Goal: Information Seeking & Learning: Learn about a topic

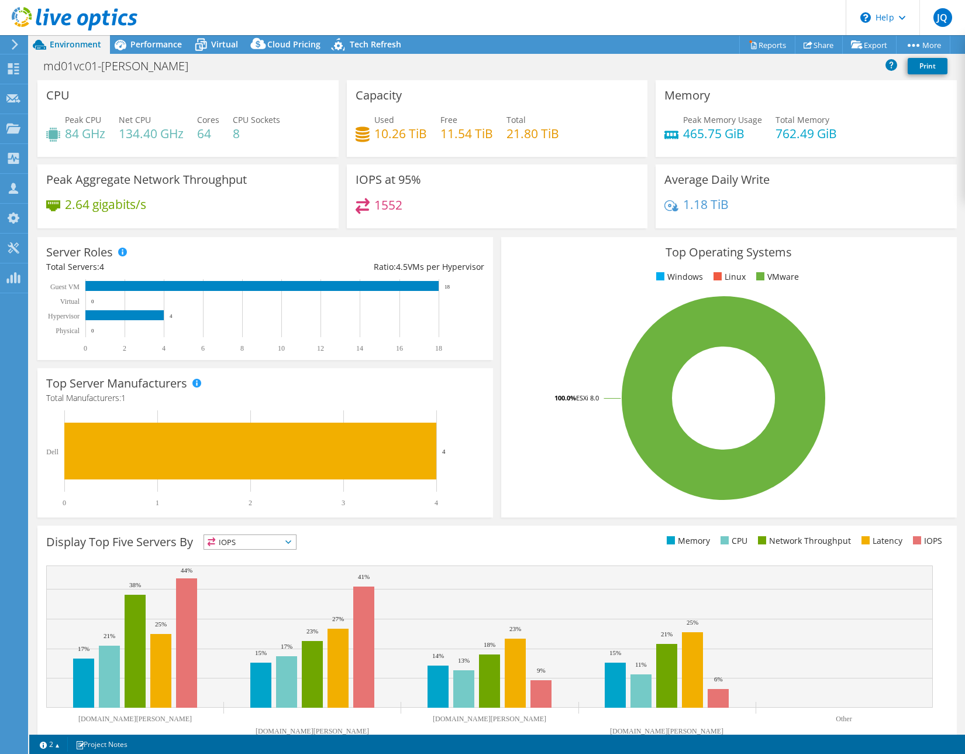
select select "USD"
click at [152, 50] on div "Performance" at bounding box center [150, 44] width 81 height 19
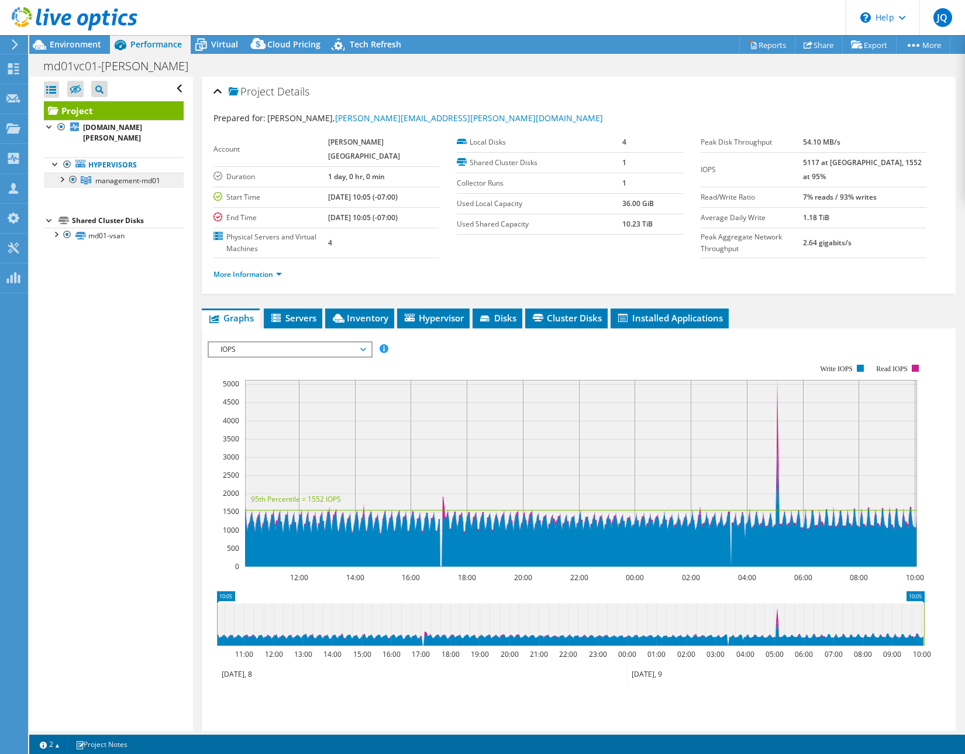
click at [130, 176] on link "management-md01" at bounding box center [114, 180] width 140 height 15
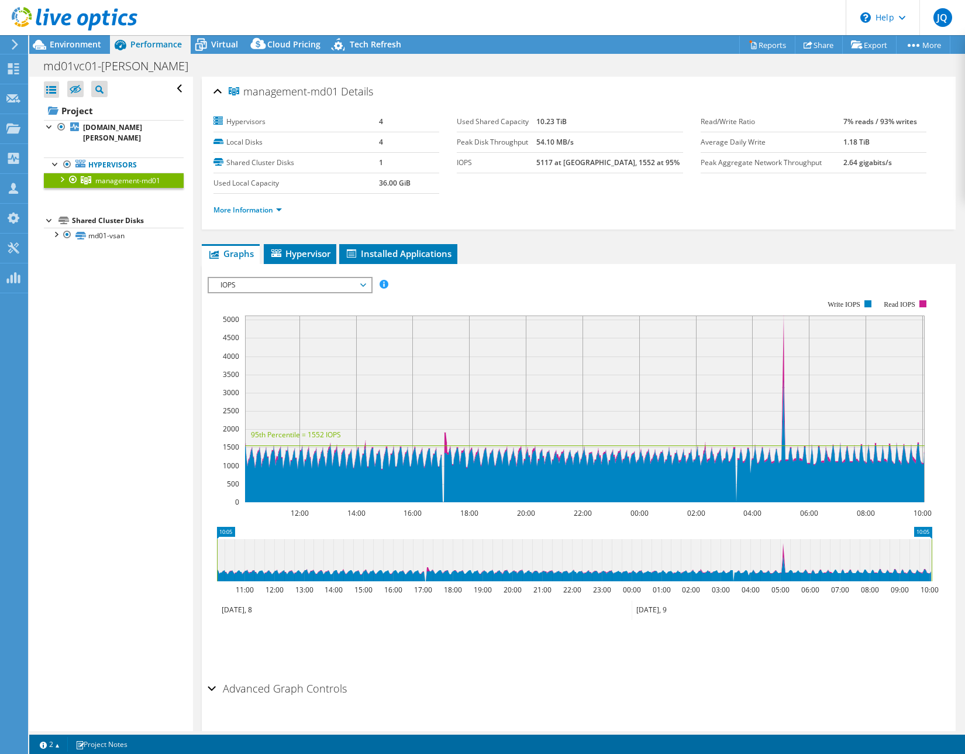
click at [60, 173] on div at bounding box center [62, 179] width 12 height 12
click at [74, 35] on div at bounding box center [68, 19] width 137 height 39
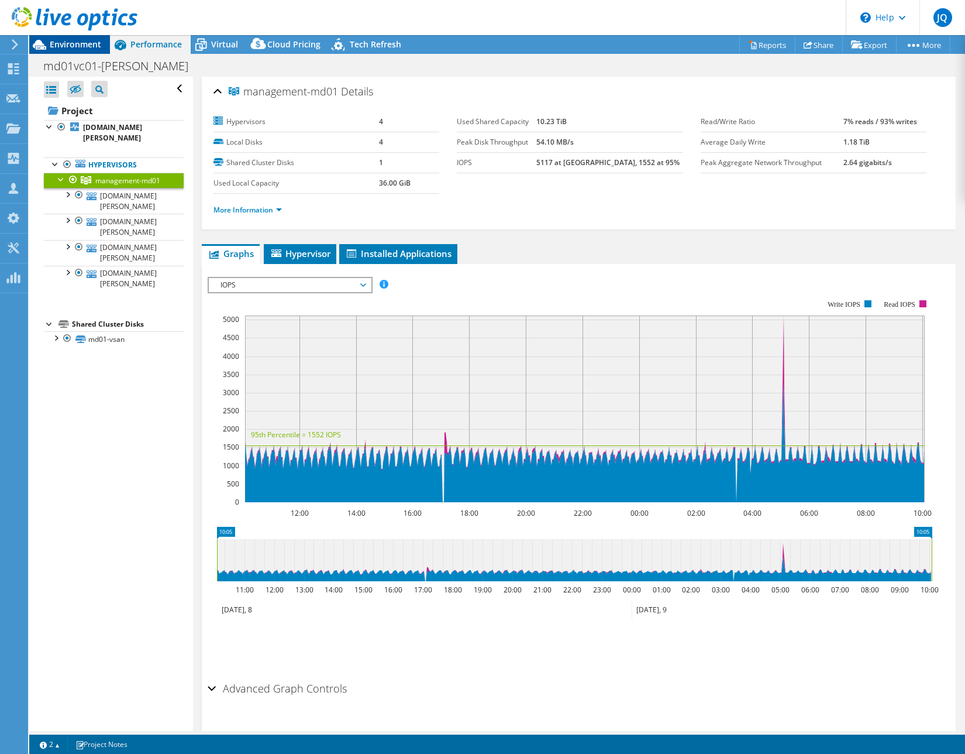
click at [75, 44] on span "Environment" at bounding box center [75, 44] width 51 height 11
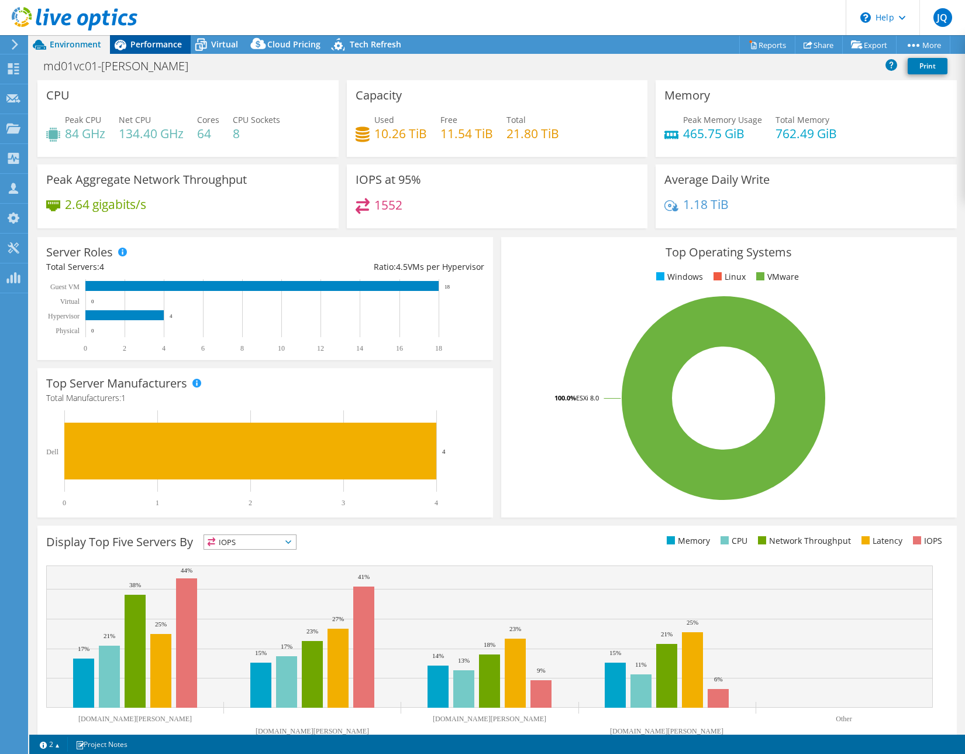
click at [160, 47] on span "Performance" at bounding box center [155, 44] width 51 height 11
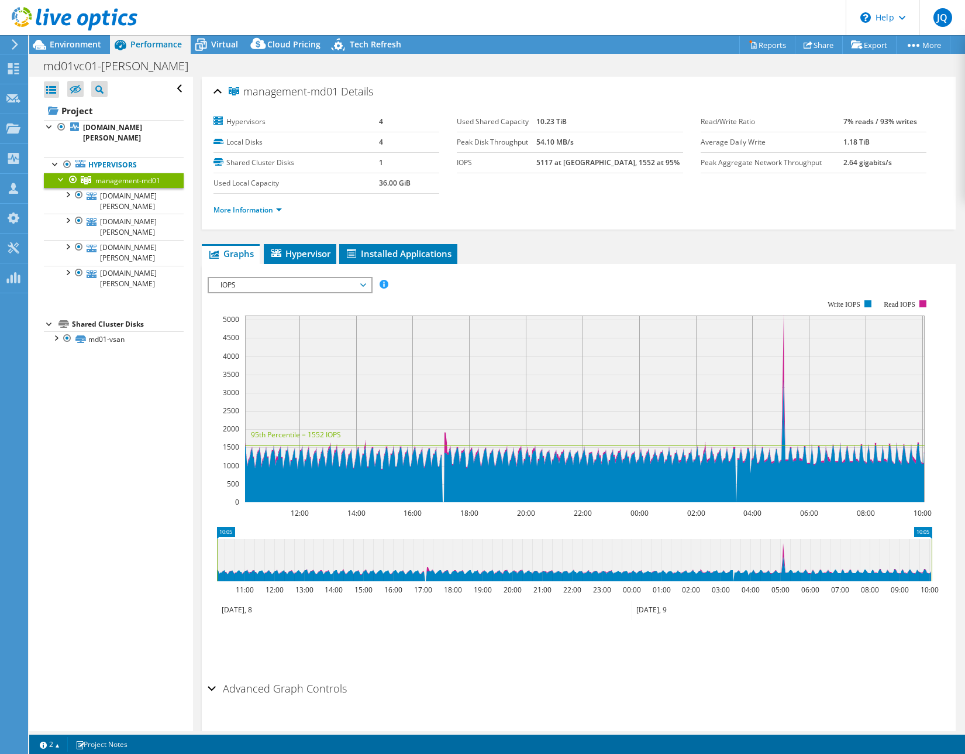
click at [247, 283] on span "IOPS" at bounding box center [290, 285] width 150 height 14
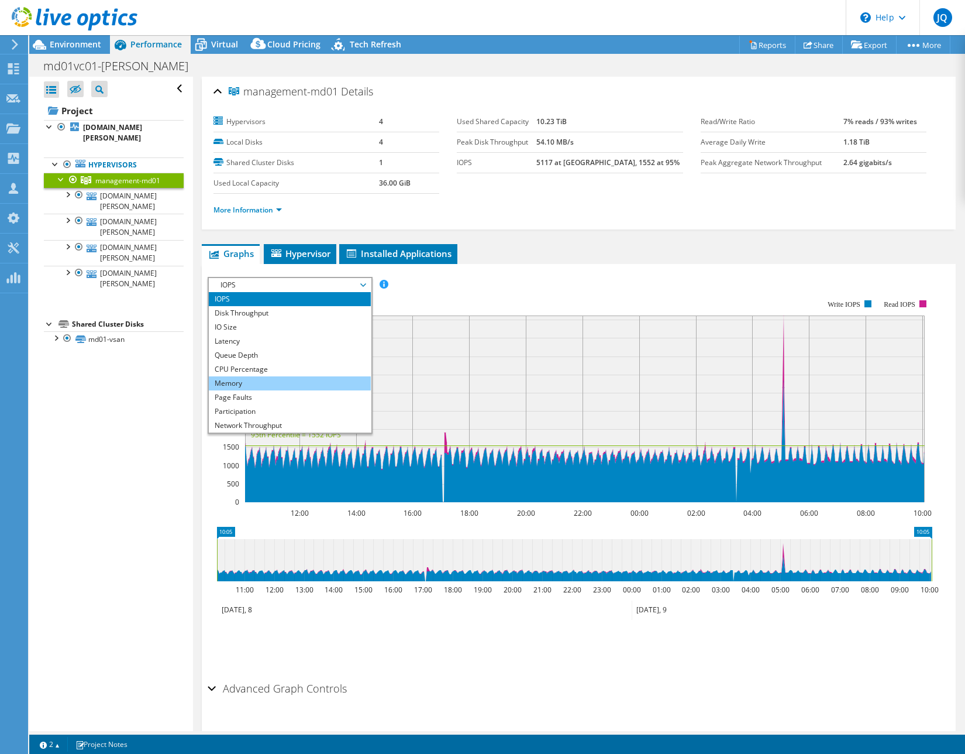
click at [245, 383] on li "Memory" at bounding box center [290, 383] width 162 height 14
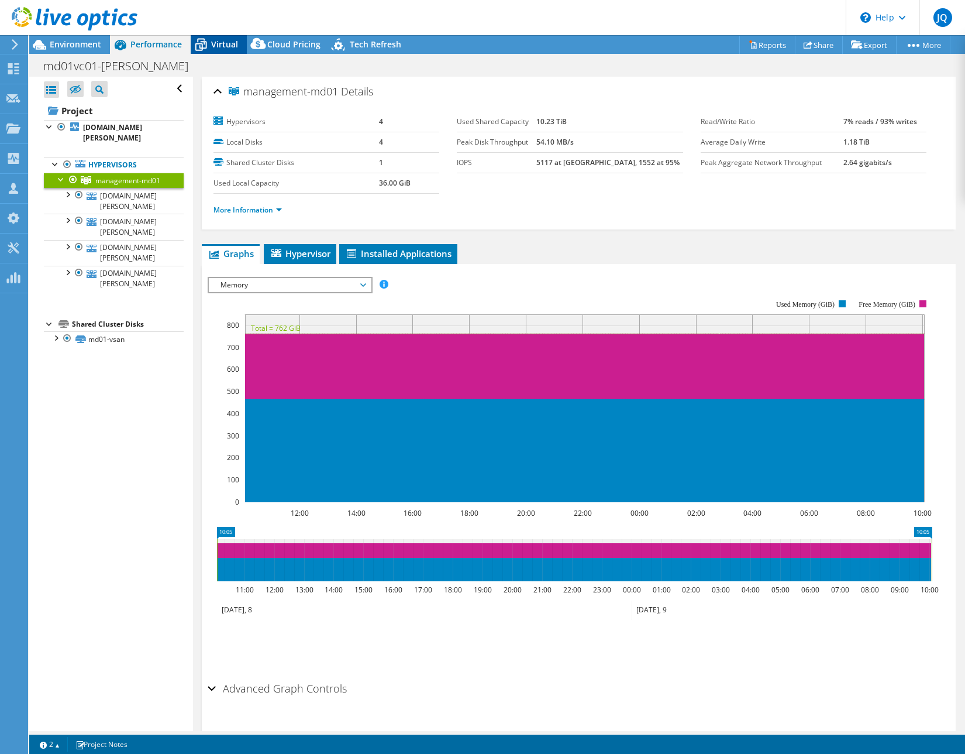
click at [216, 44] on span "Virtual" at bounding box center [224, 44] width 27 height 11
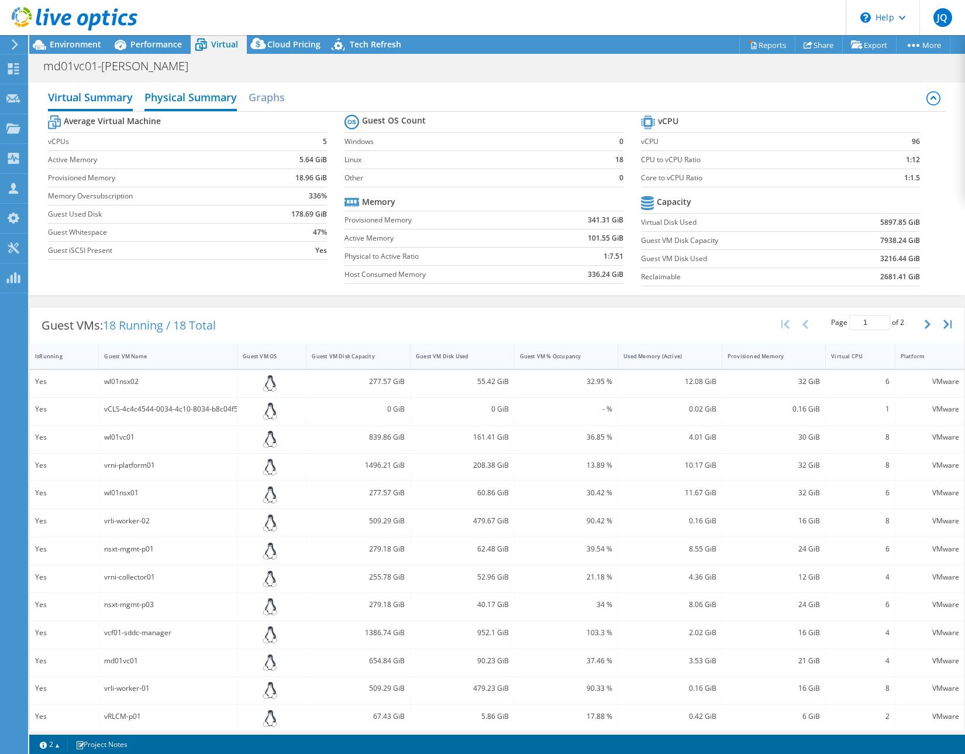
click at [211, 91] on h2 "Physical Summary" at bounding box center [191, 98] width 92 height 26
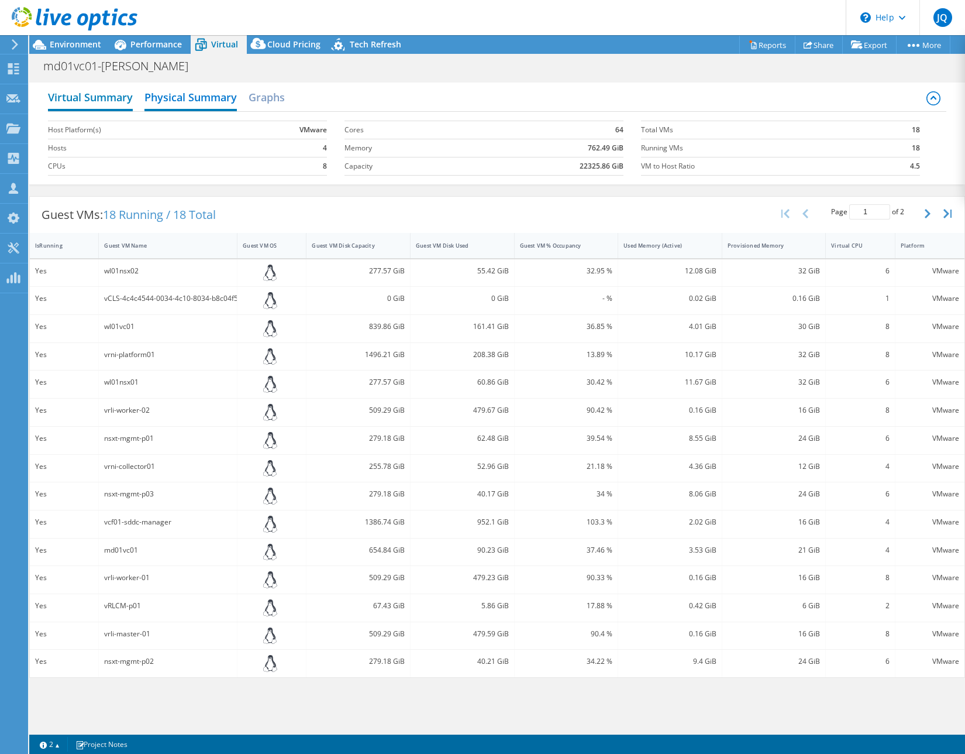
click at [118, 103] on h2 "Virtual Summary" at bounding box center [90, 98] width 85 height 26
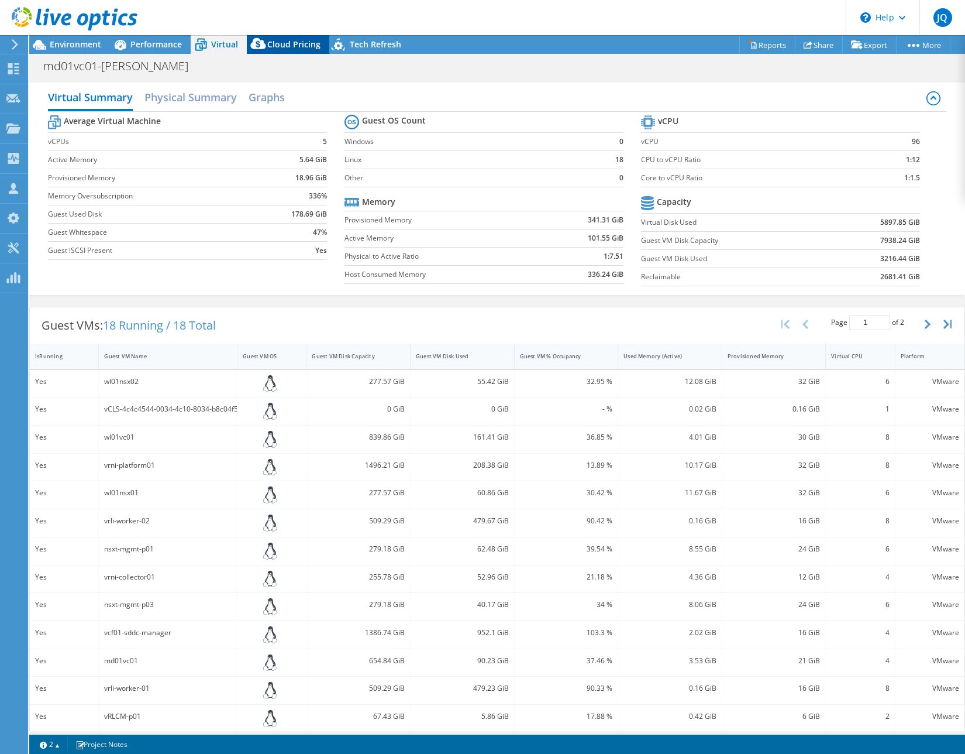
click at [302, 40] on span "Cloud Pricing" at bounding box center [293, 44] width 53 height 11
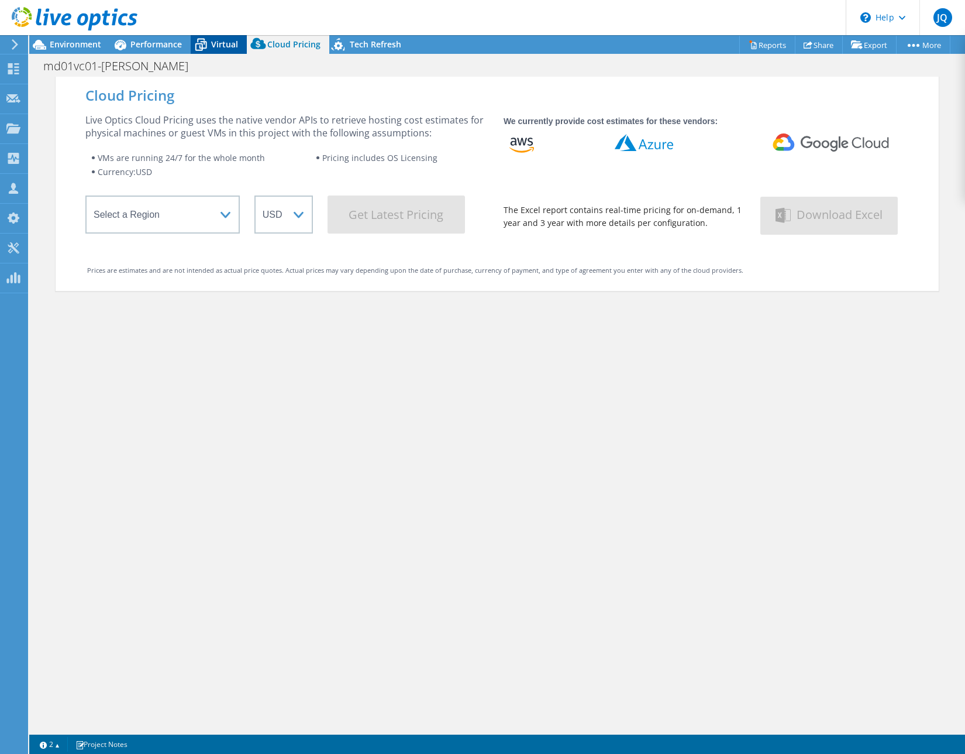
click at [218, 41] on span "Virtual" at bounding box center [224, 44] width 27 height 11
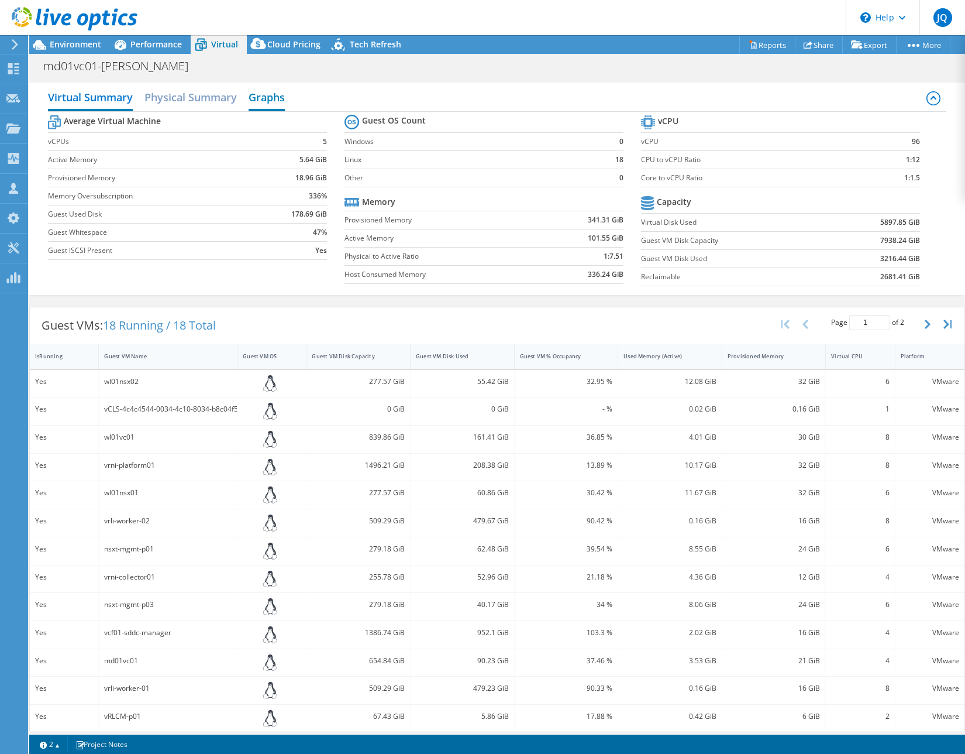
click at [267, 100] on h2 "Graphs" at bounding box center [267, 98] width 36 height 26
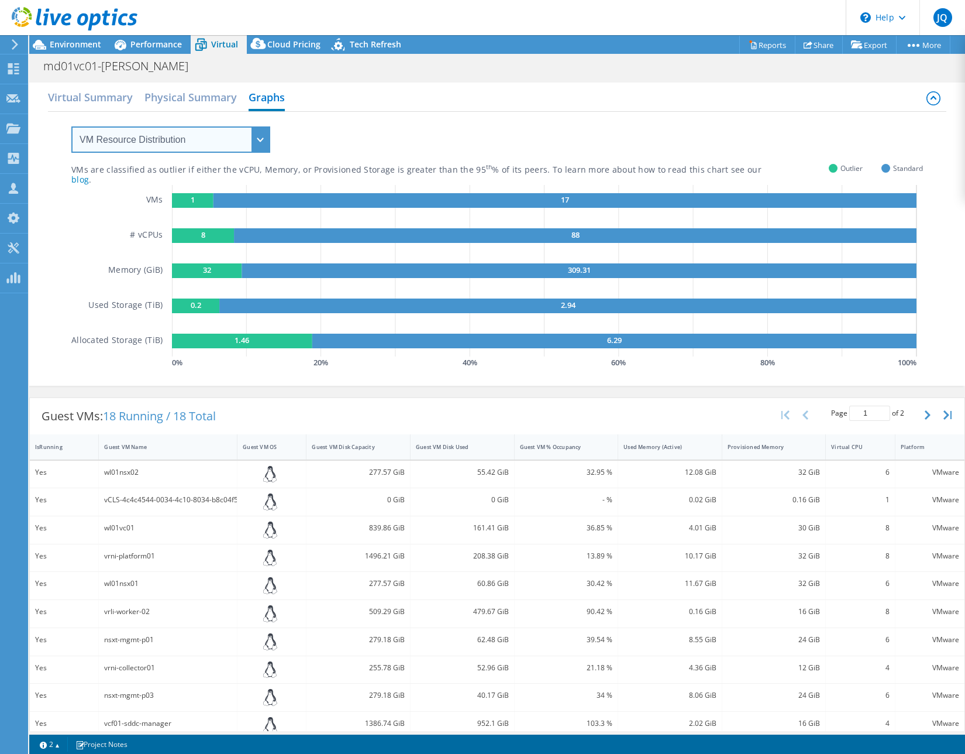
click at [231, 150] on select "VM Resource Distribution Provisioning Contrast Over Provisioning" at bounding box center [170, 139] width 199 height 26
select select "Over Provisioning"
click at [71, 126] on select "VM Resource Distribution Provisioning Contrast Over Provisioning" at bounding box center [170, 139] width 199 height 26
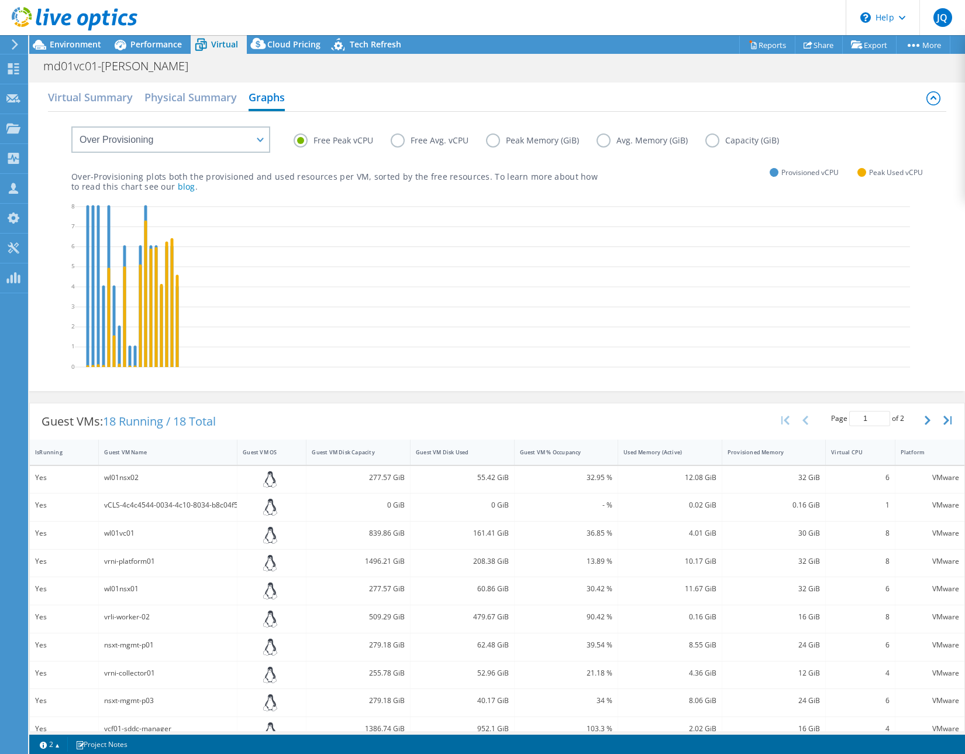
click at [494, 145] on label "Peak Memory (GiB)" at bounding box center [541, 140] width 111 height 14
click at [0, 0] on input "Peak Memory (GiB)" at bounding box center [0, 0] width 0 height 0
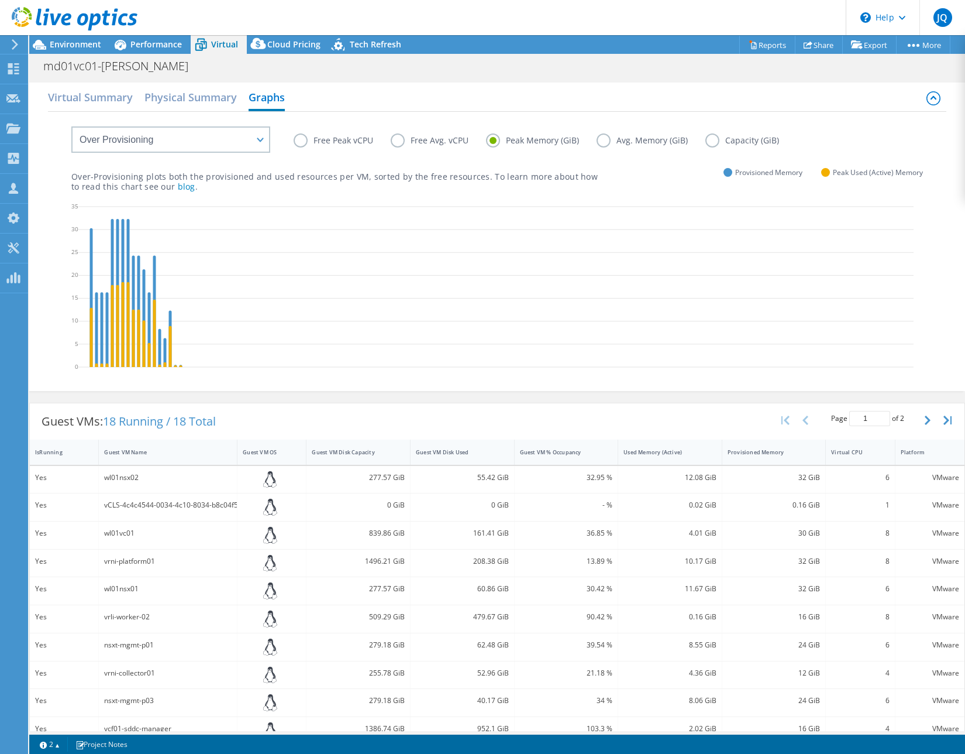
click at [298, 145] on label "Free Peak vCPU" at bounding box center [342, 140] width 97 height 14
click at [0, 0] on input "Free Peak vCPU" at bounding box center [0, 0] width 0 height 0
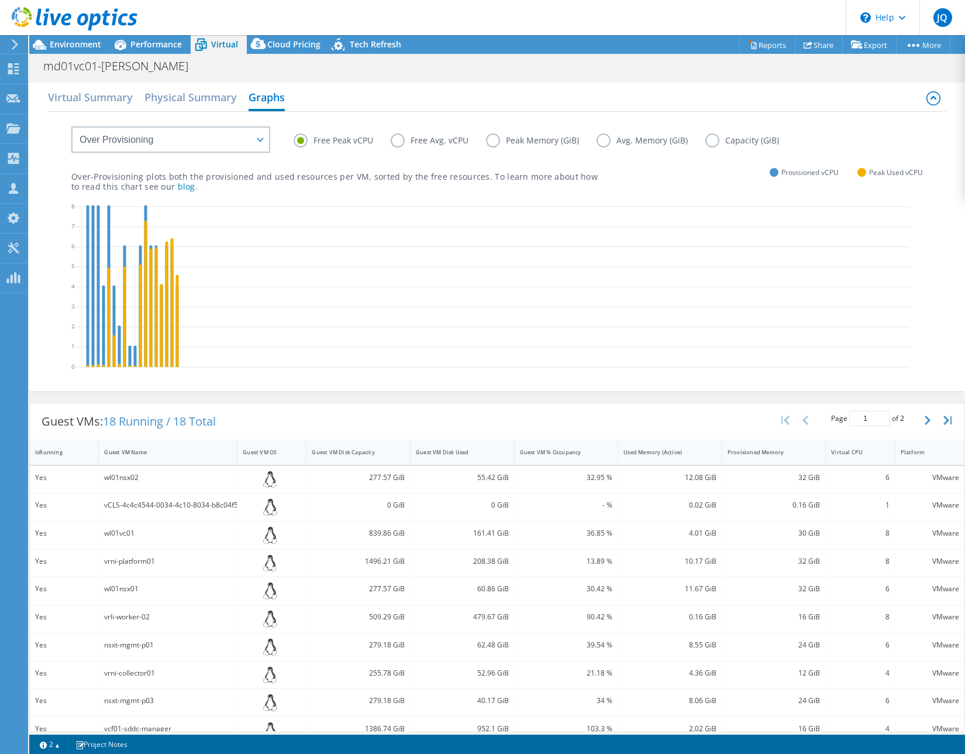
click at [401, 139] on label "Free Avg. vCPU" at bounding box center [438, 140] width 95 height 14
click at [0, 0] on input "Free Avg. vCPU" at bounding box center [0, 0] width 0 height 0
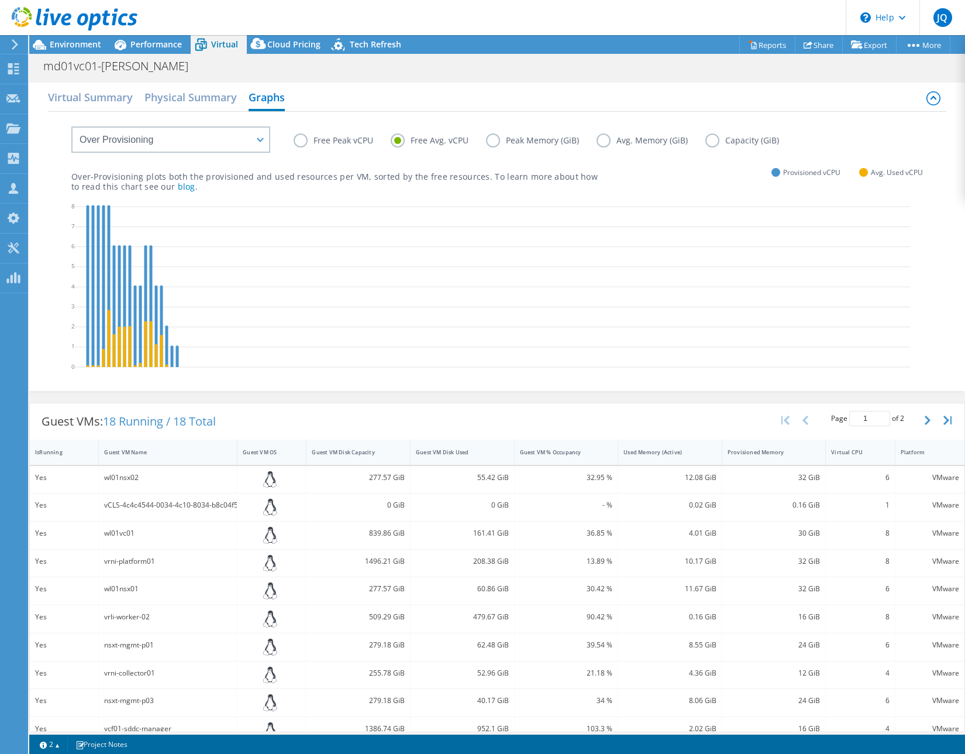
click at [304, 142] on label "Free Peak vCPU" at bounding box center [342, 140] width 97 height 14
click at [0, 0] on input "Free Peak vCPU" at bounding box center [0, 0] width 0 height 0
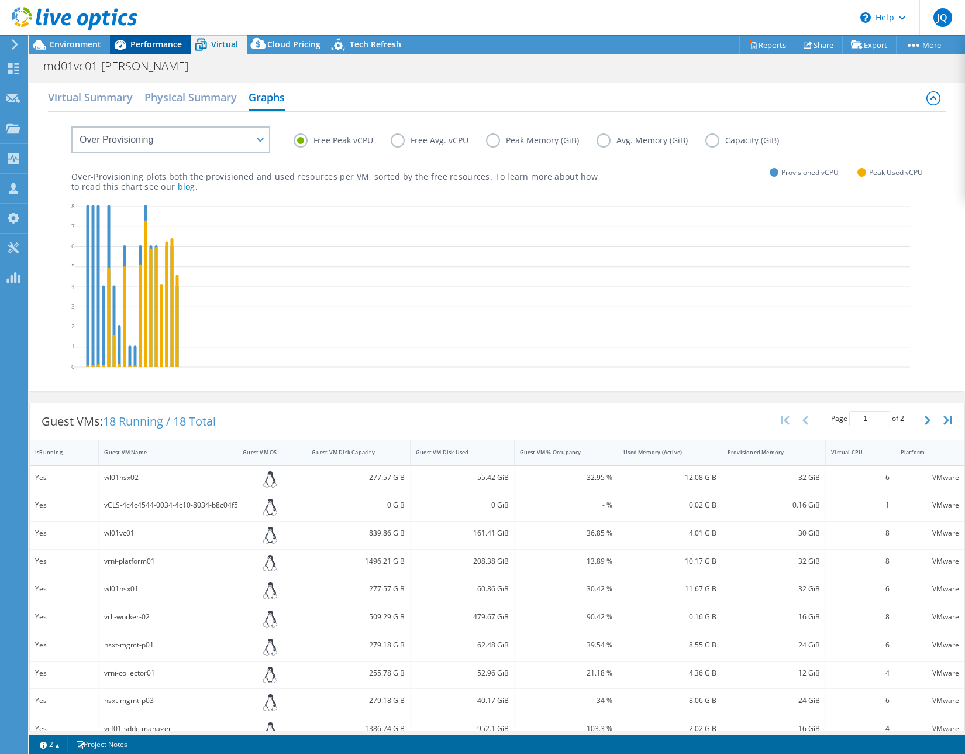
click at [150, 50] on div "Performance" at bounding box center [150, 44] width 81 height 19
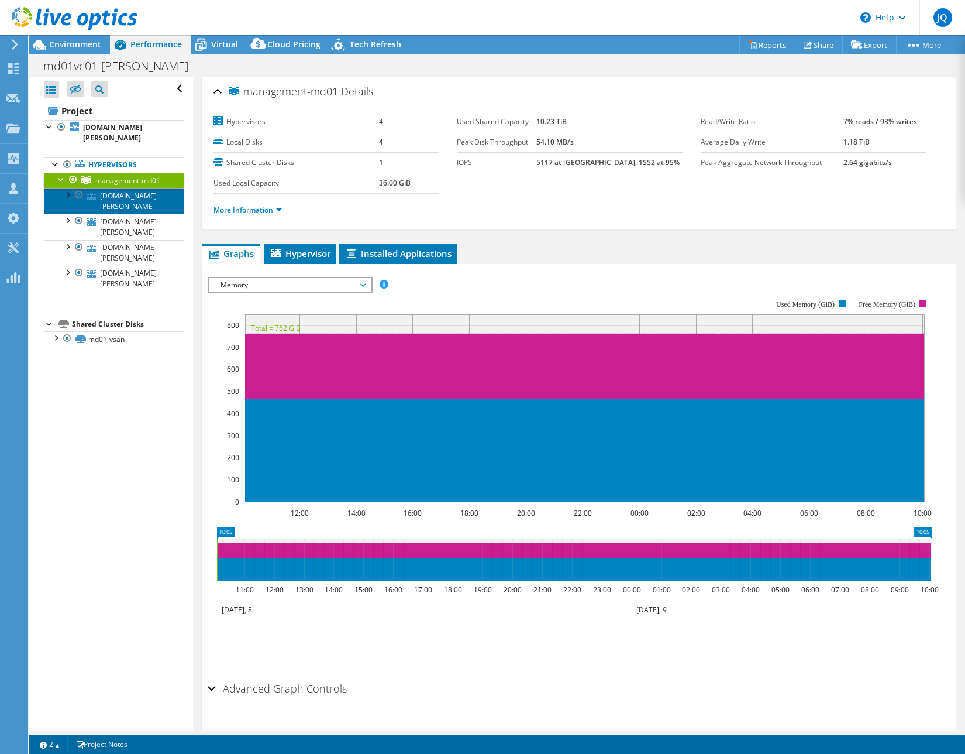
click at [134, 188] on link "vcfmgt03.chapman.edu" at bounding box center [114, 201] width 140 height 26
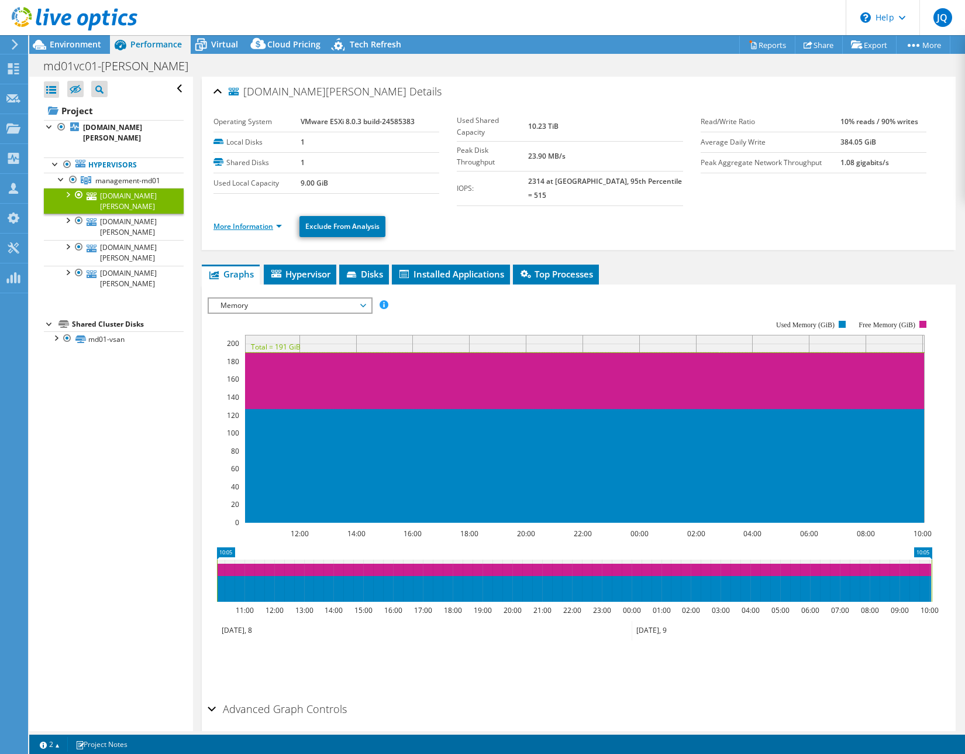
click at [228, 221] on link "More Information" at bounding box center [248, 226] width 68 height 10
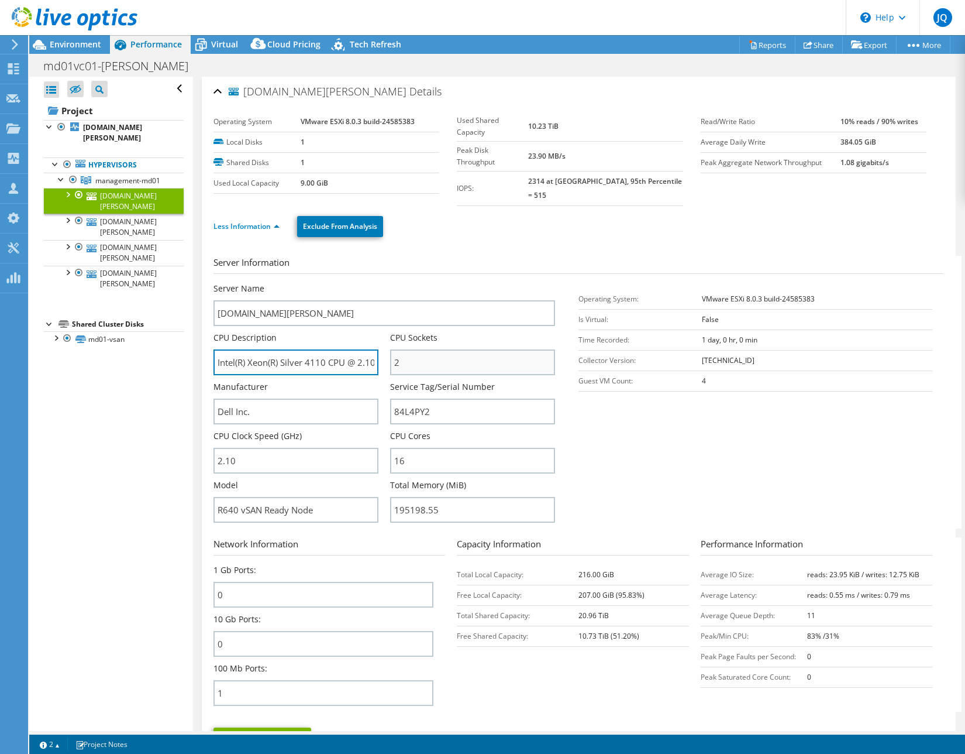
scroll to position [0, 60]
drag, startPoint x: 342, startPoint y: 351, endPoint x: 429, endPoint y: 351, distance: 86.6
click at [429, 283] on div "Server Name vcfmgt03.chapman.edu CPU Description Intel(R) Xeon(R) Silver 4110 C…" at bounding box center [390, 283] width 353 height 0
click at [298, 352] on input "Intel(R) Xeon(R) Silver 4110 CPU @ 2.10GHz 2.10 GHz" at bounding box center [296, 362] width 165 height 26
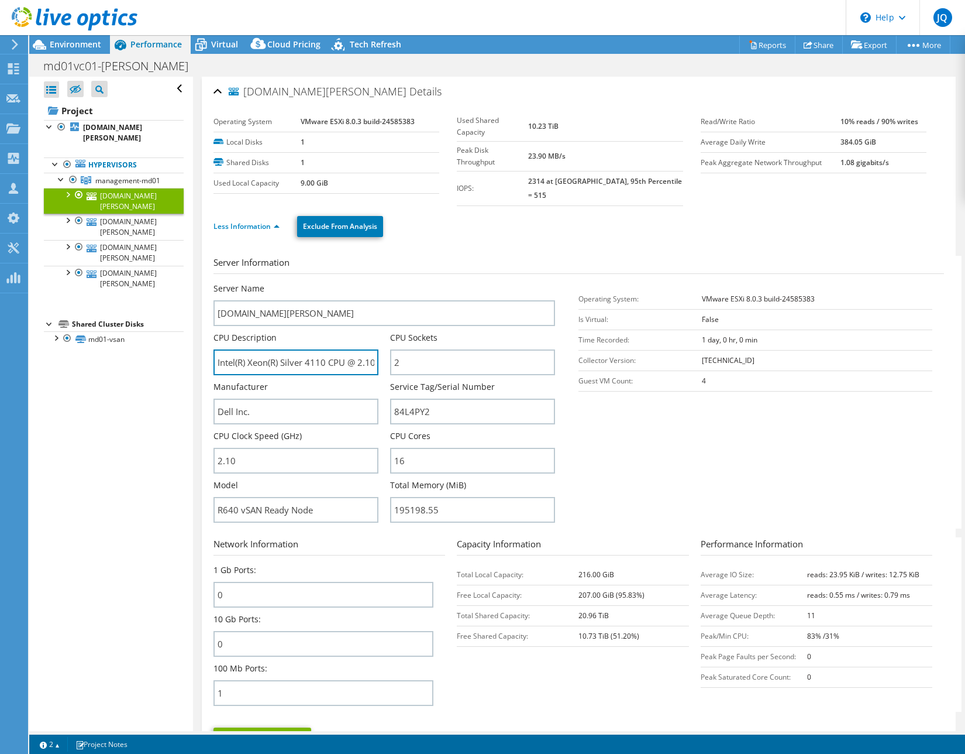
drag, startPoint x: 307, startPoint y: 348, endPoint x: 125, endPoint y: 336, distance: 182.3
click at [126, 336] on div "Open All Close All Hide Excluded Nodes Project Tree Filter" at bounding box center [497, 404] width 936 height 654
click at [343, 332] on div "CPU Description Intel(R) Xeon(R) Silver 4110 CPU @ 2.10GHz 2.10 GHz" at bounding box center [296, 353] width 165 height 43
click at [207, 51] on icon at bounding box center [201, 45] width 20 height 20
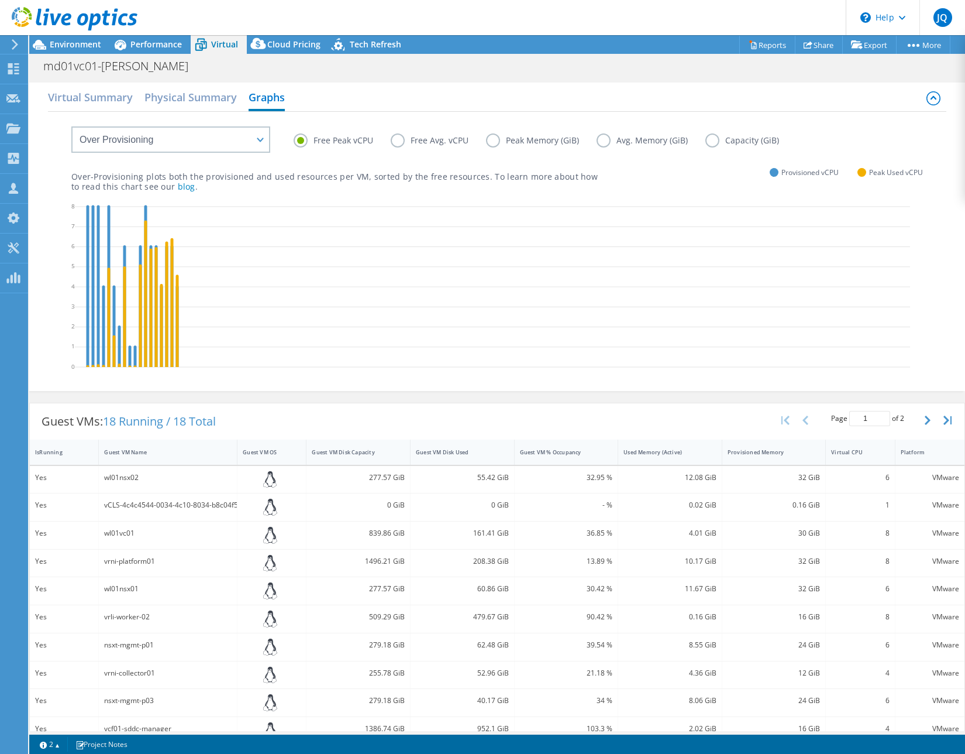
click at [395, 144] on label "Free Avg. vCPU" at bounding box center [438, 140] width 95 height 14
click at [0, 0] on input "Free Avg. vCPU" at bounding box center [0, 0] width 0 height 0
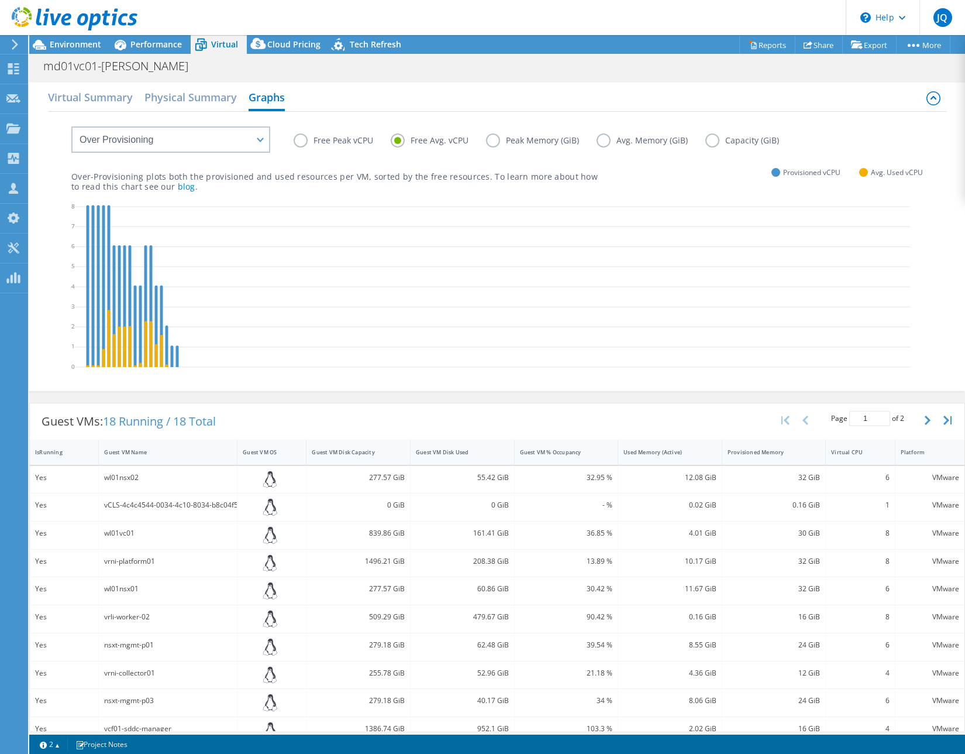
click at [497, 148] on div "Free Peak vCPU Free Avg. vCPU Peak Memory (GiB) Avg. Memory (GiB) Capacity (GiB)" at bounding box center [609, 142] width 630 height 18
click at [494, 144] on label "Peak Memory (GiB)" at bounding box center [541, 140] width 111 height 14
click at [0, 0] on input "Peak Memory (GiB)" at bounding box center [0, 0] width 0 height 0
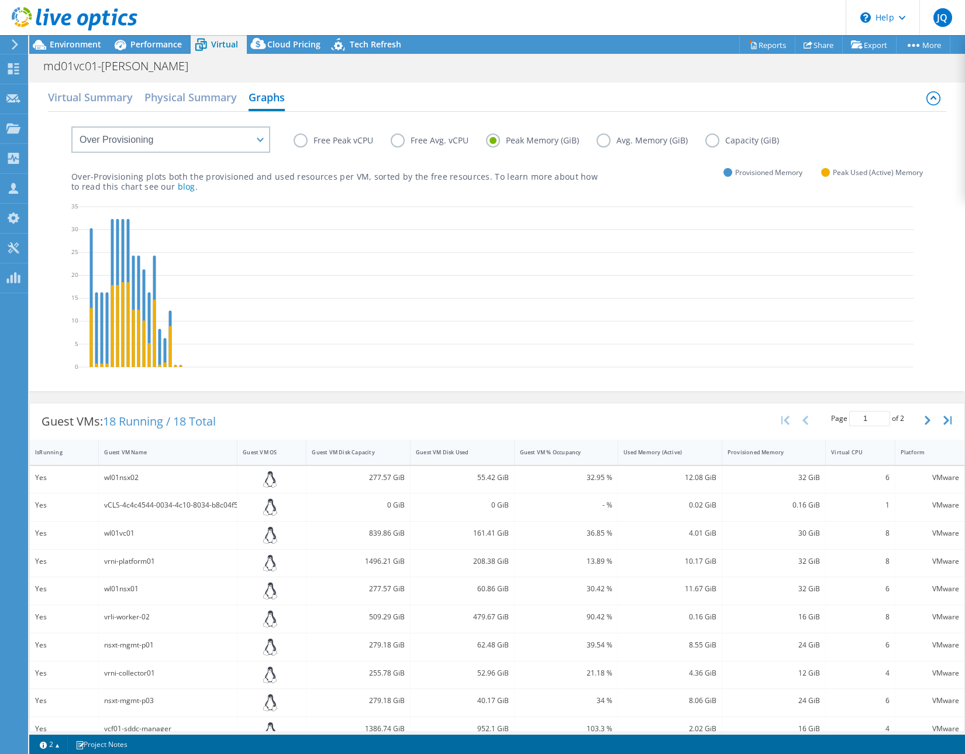
click at [597, 140] on label "Avg. Memory (GiB)" at bounding box center [651, 140] width 109 height 14
click at [0, 0] on input "Avg. Memory (GiB)" at bounding box center [0, 0] width 0 height 0
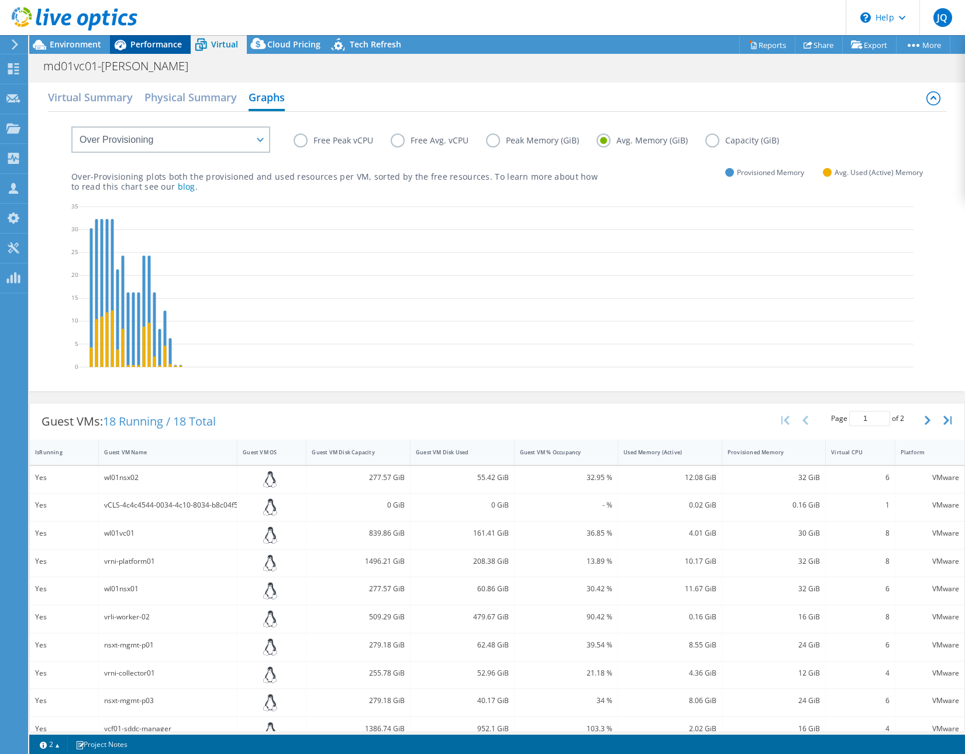
click at [152, 44] on span "Performance" at bounding box center [155, 44] width 51 height 11
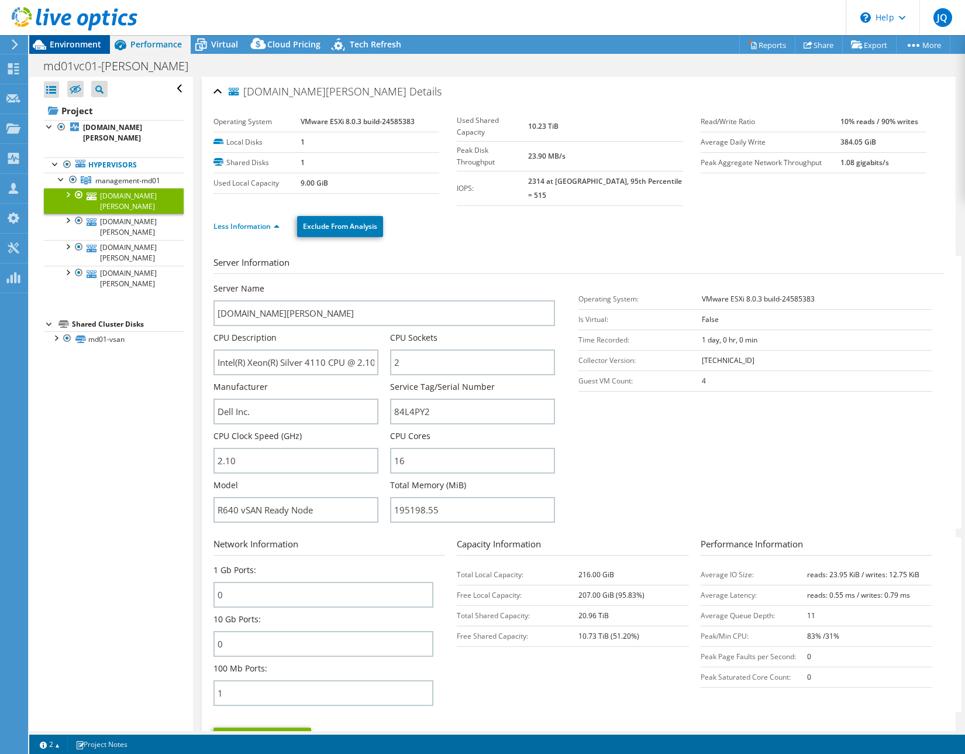
click at [44, 46] on icon at bounding box center [39, 45] width 13 height 10
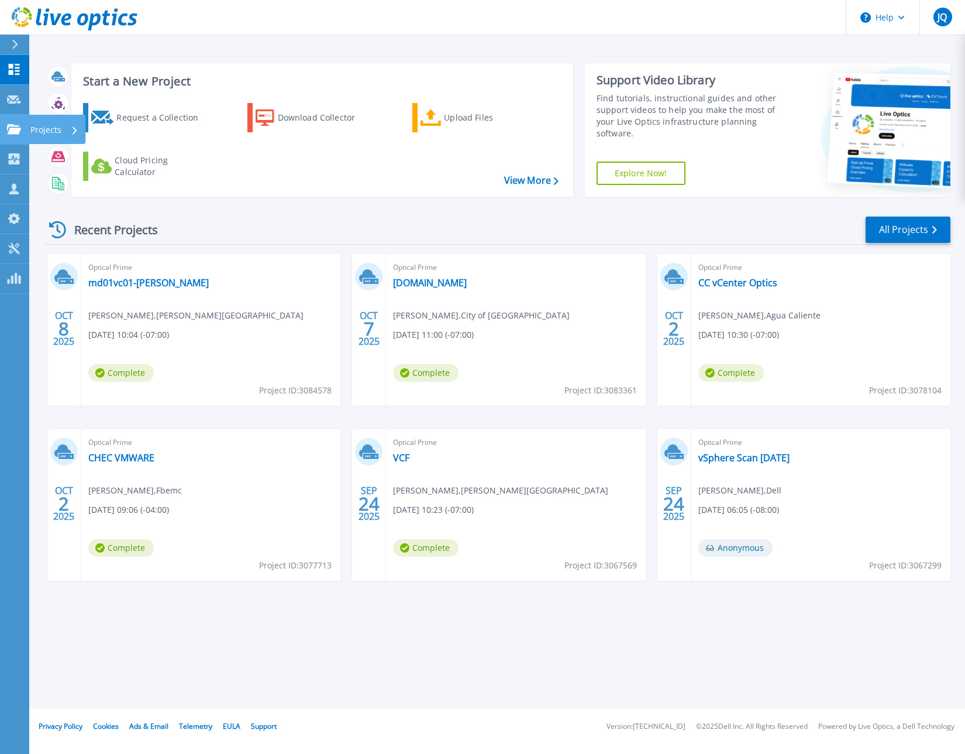
click at [22, 130] on link "Projects Projects" at bounding box center [14, 130] width 29 height 30
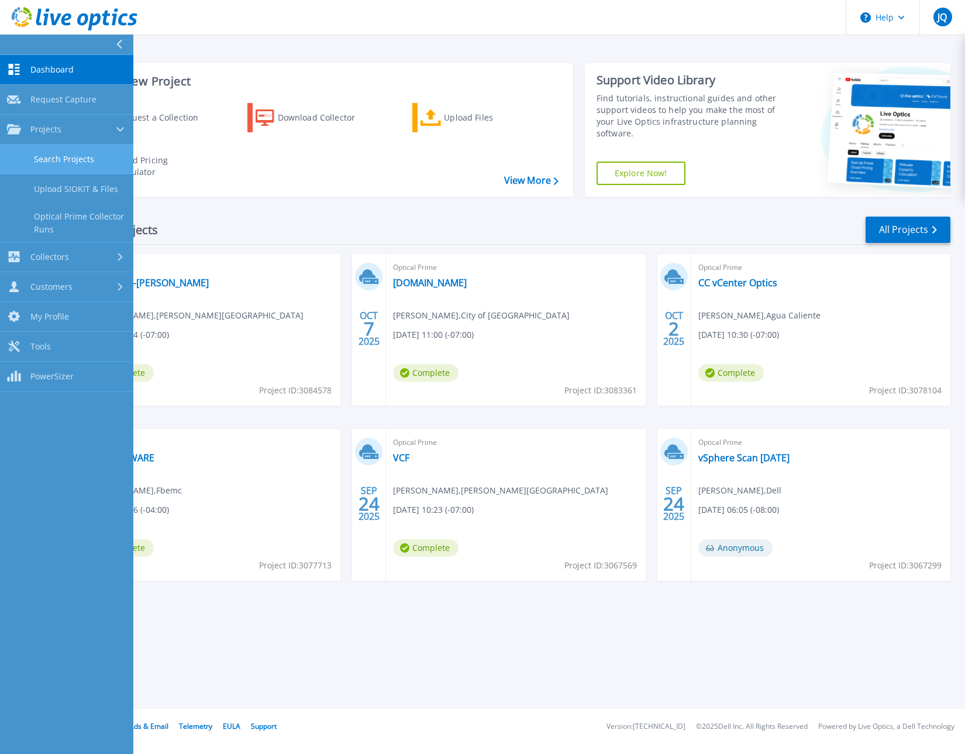
click at [89, 150] on link "Search Projects" at bounding box center [66, 160] width 133 height 30
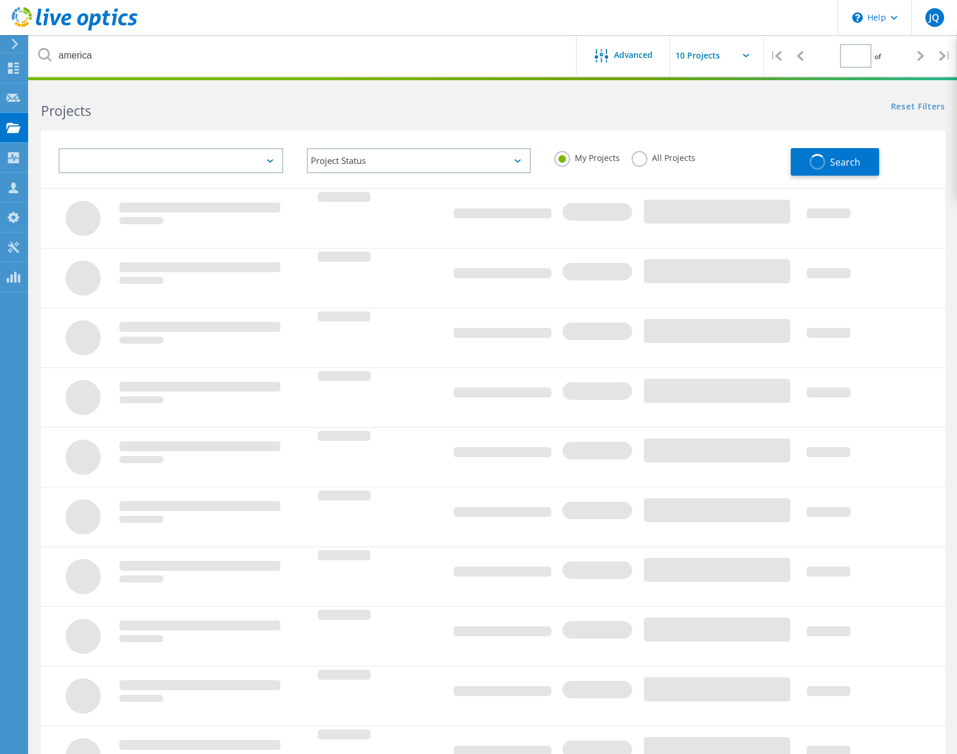
type input "1"
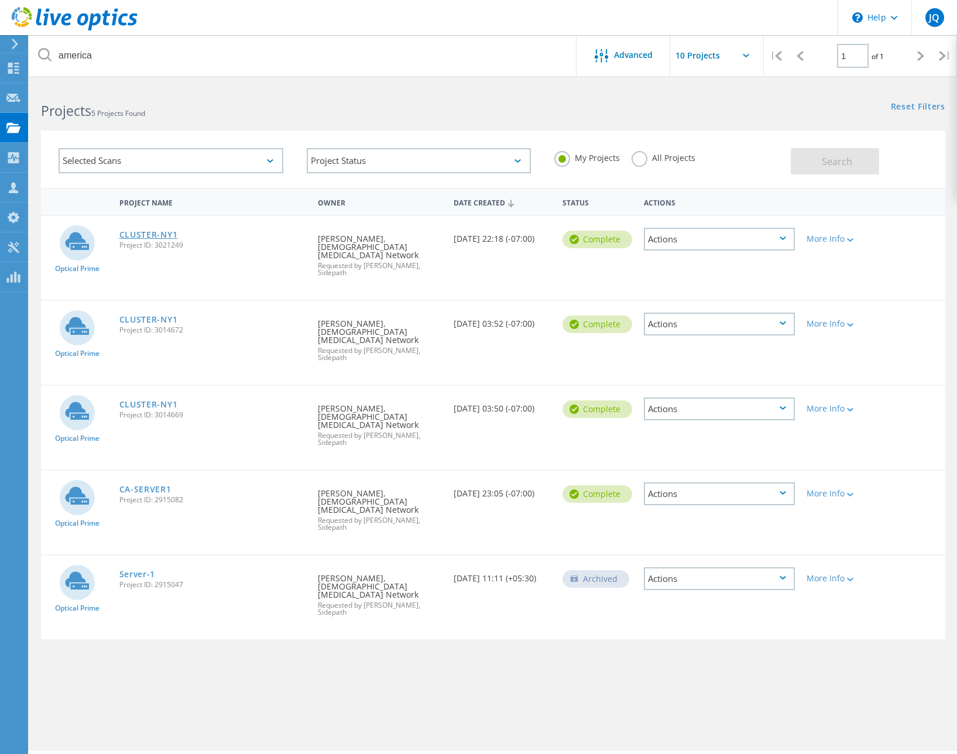
click at [145, 235] on link "CLUSTER-NY1" at bounding box center [148, 235] width 59 height 8
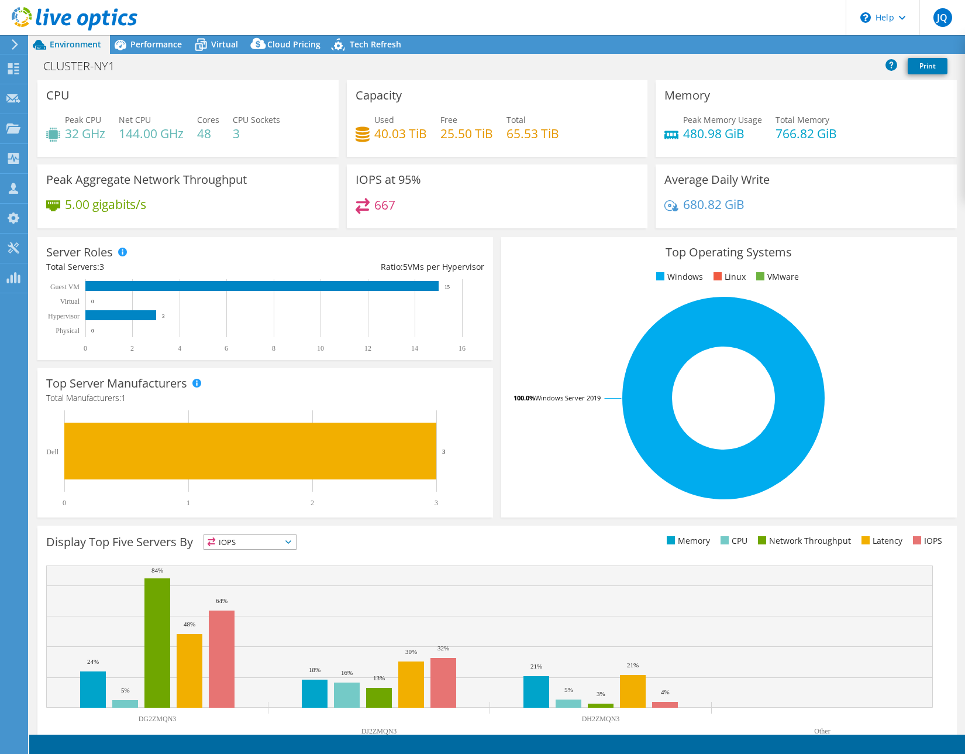
select select "USD"
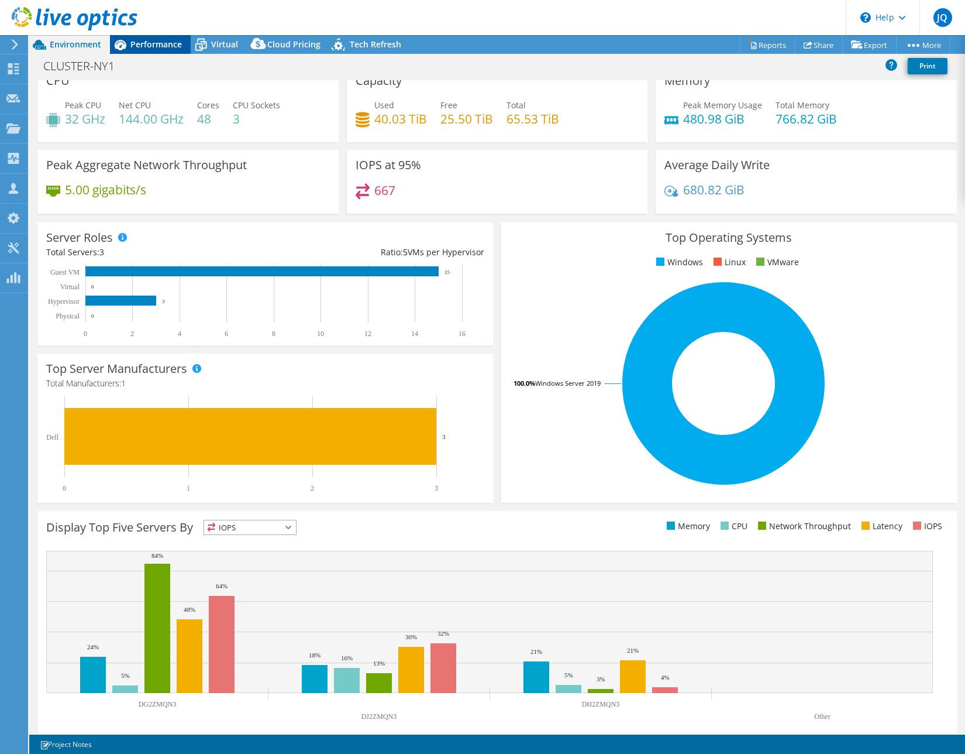
click at [146, 46] on span "Performance" at bounding box center [155, 44] width 51 height 11
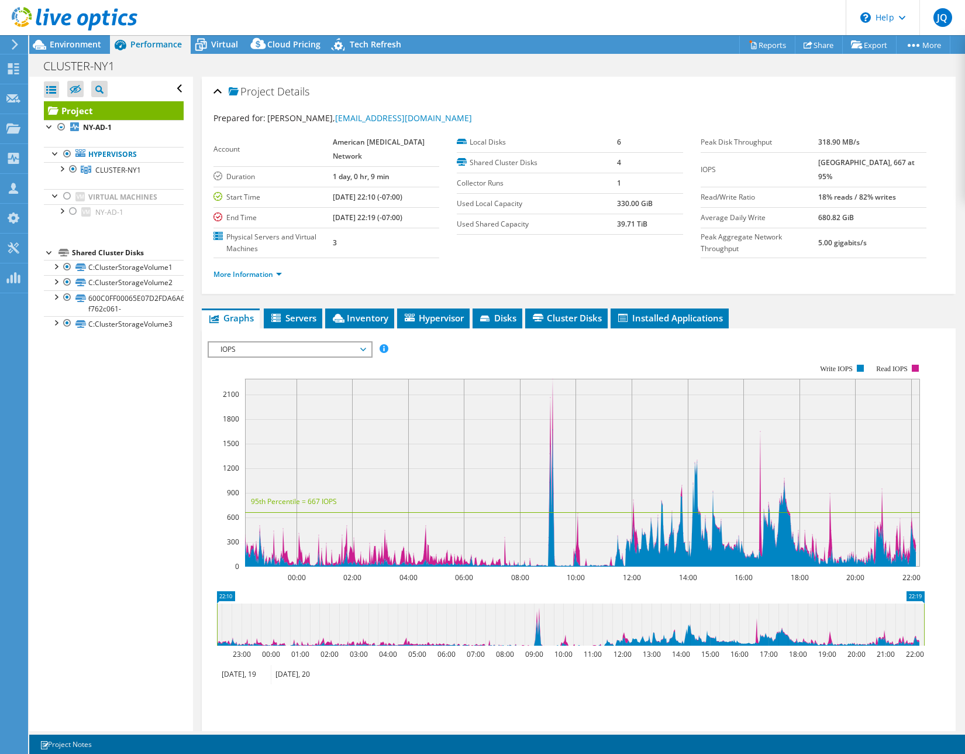
scroll to position [0, 0]
click at [80, 49] on span "Environment" at bounding box center [75, 44] width 51 height 11
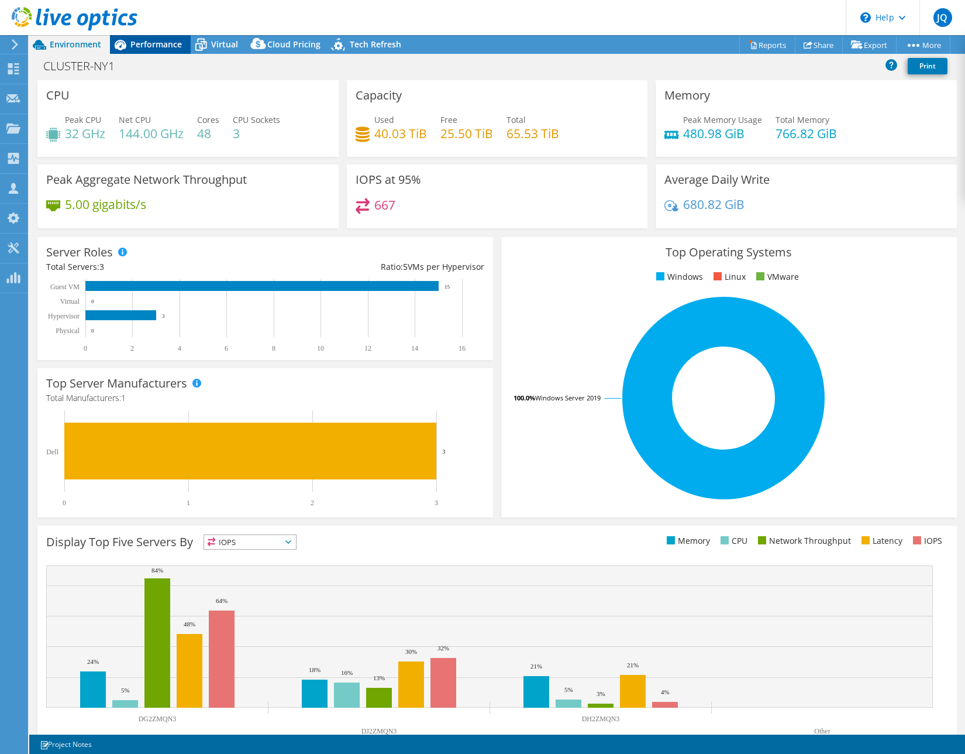
click at [148, 50] on div "Performance" at bounding box center [150, 44] width 81 height 19
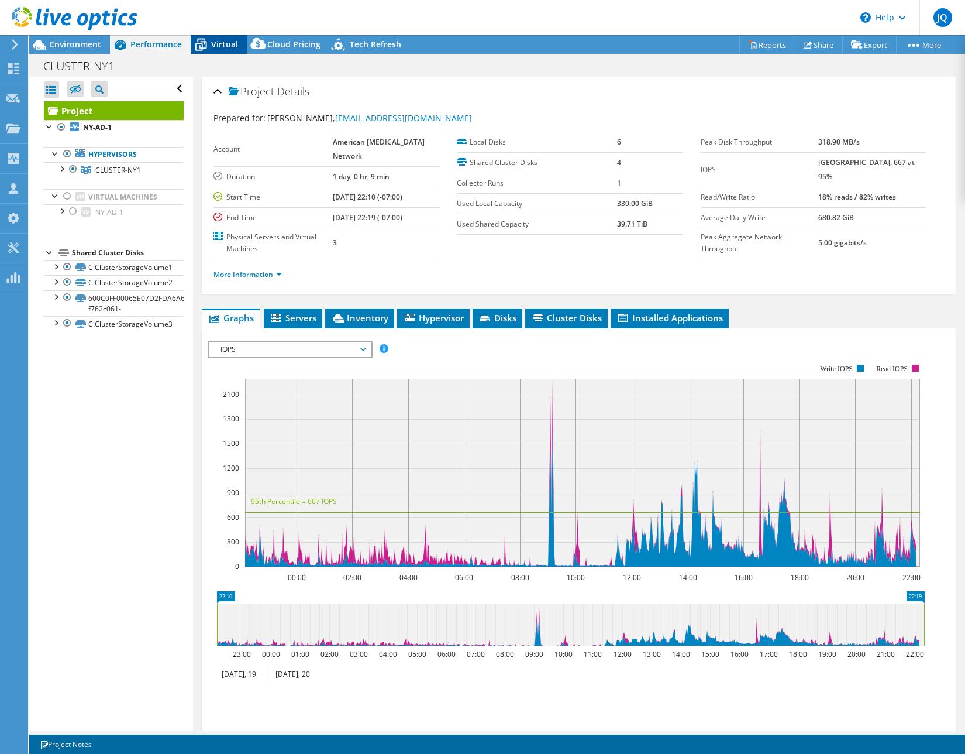
click at [222, 51] on div "Virtual" at bounding box center [219, 44] width 56 height 19
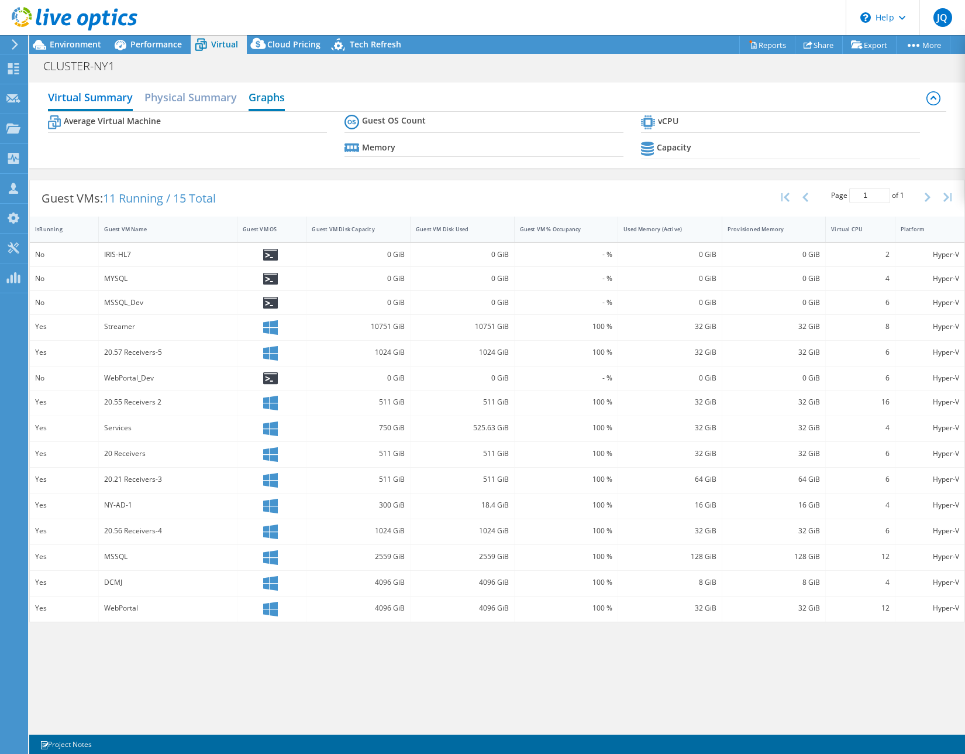
click at [260, 91] on h2 "Graphs" at bounding box center [267, 98] width 36 height 26
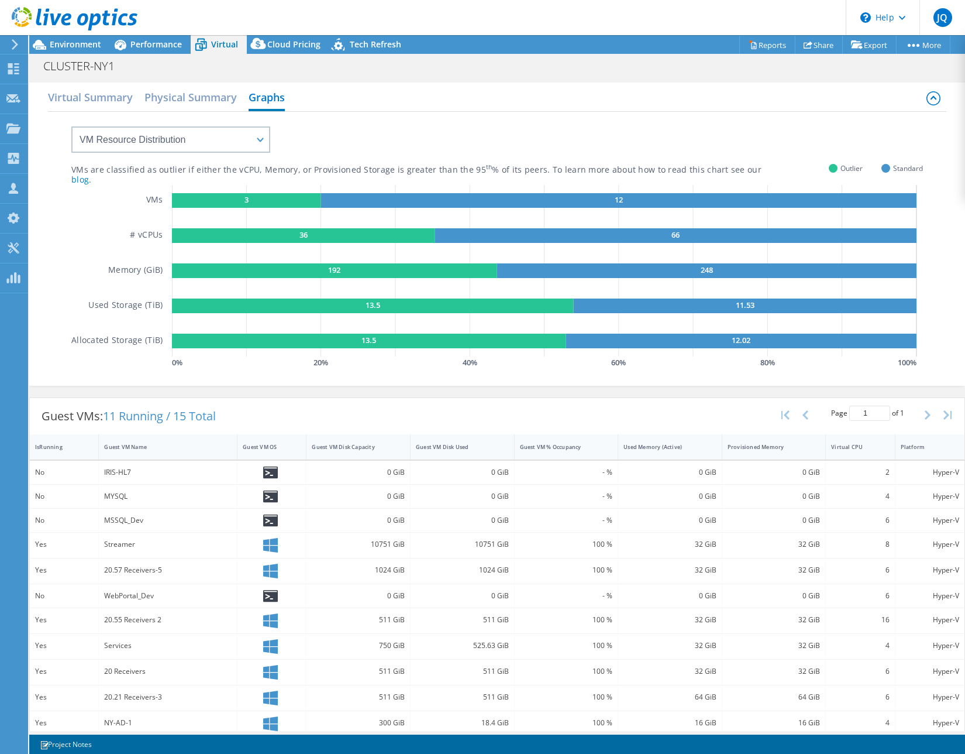
click at [271, 145] on div "VMs are classified as outlier if either the vCPU, Memory, or Provisioned Storag…" at bounding box center [497, 241] width 852 height 259
click at [262, 147] on select "VM Resource Distribution Provisioning Contrast Over Provisioning" at bounding box center [170, 139] width 199 height 26
select select "Over Provisioning"
click at [71, 126] on select "VM Resource Distribution Provisioning Contrast Over Provisioning" at bounding box center [170, 139] width 199 height 26
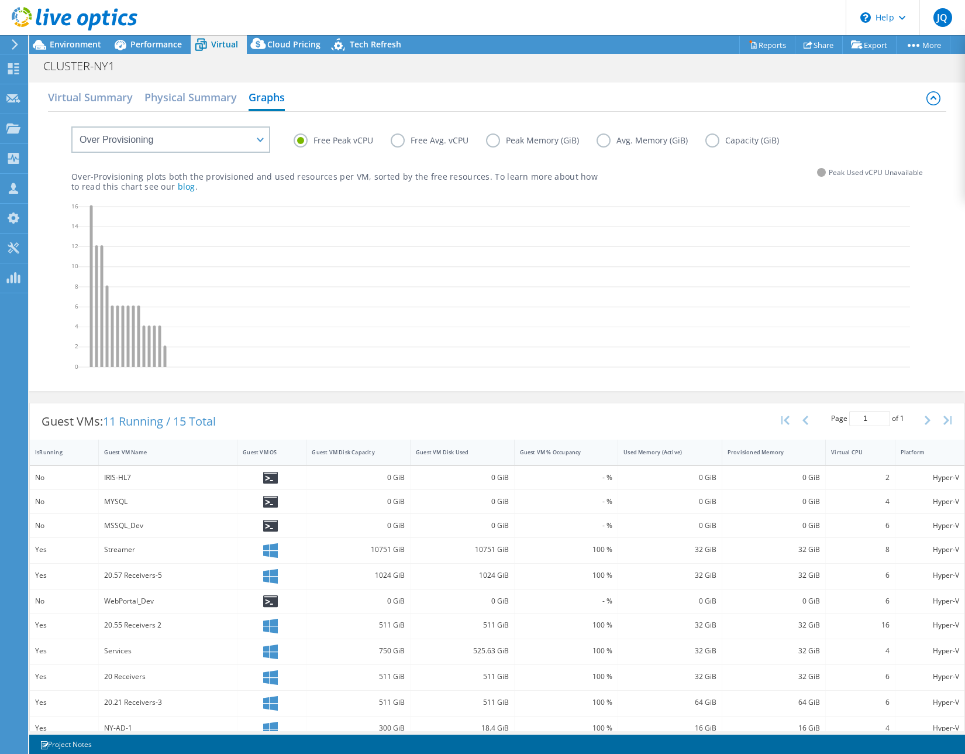
click at [391, 143] on label "Free Avg. vCPU" at bounding box center [438, 140] width 95 height 14
click at [0, 0] on input "Free Avg. vCPU" at bounding box center [0, 0] width 0 height 0
click at [492, 142] on label "Peak Memory (GiB)" at bounding box center [541, 140] width 111 height 14
click at [0, 0] on input "Peak Memory (GiB)" at bounding box center [0, 0] width 0 height 0
click at [625, 147] on div "Free Peak vCPU Free Avg. vCPU Peak Memory (GiB) Avg. Memory (GiB) Capacity (GiB)" at bounding box center [609, 142] width 630 height 18
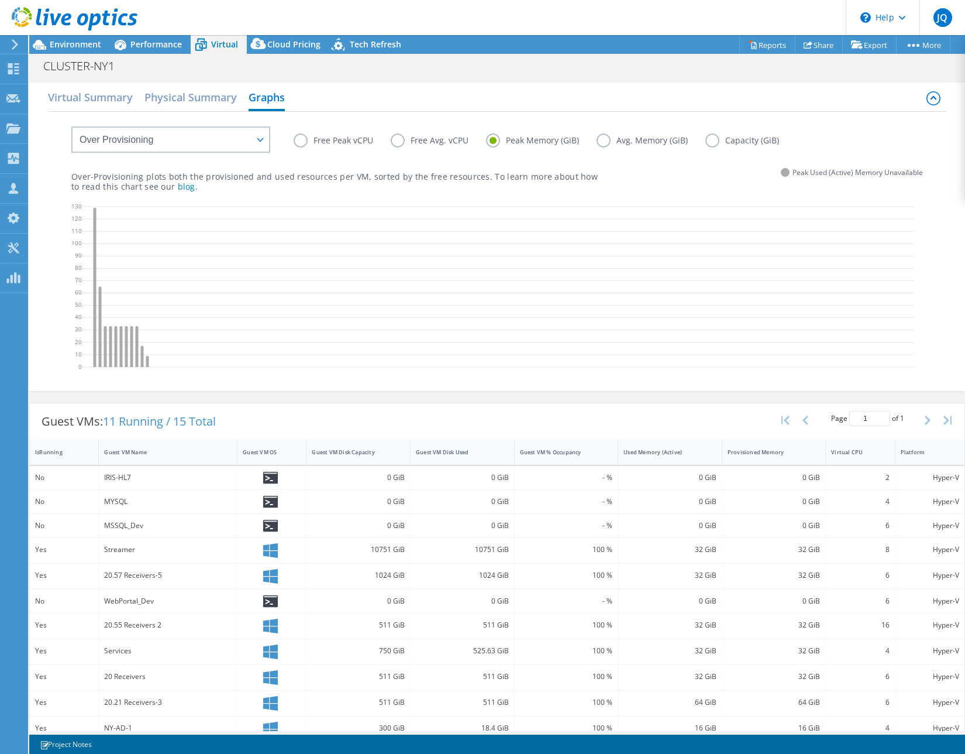
click at [599, 139] on label "Avg. Memory (GiB)" at bounding box center [651, 140] width 109 height 14
click at [0, 0] on input "Avg. Memory (GiB)" at bounding box center [0, 0] width 0 height 0
click at [74, 42] on span "Environment" at bounding box center [75, 44] width 51 height 11
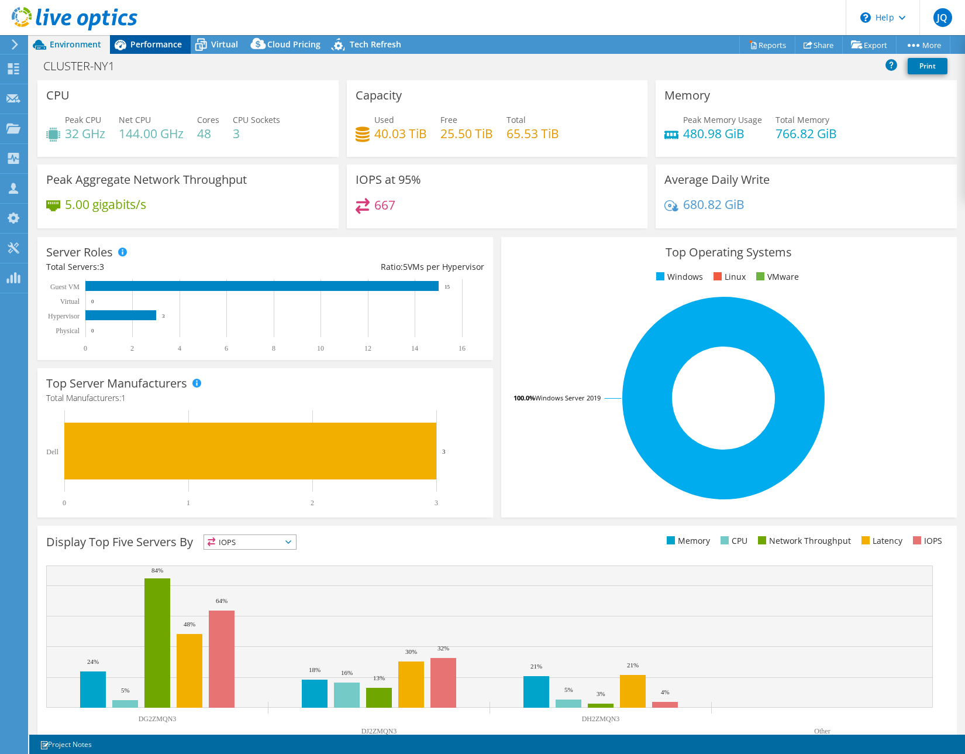
click at [155, 48] on span "Performance" at bounding box center [155, 44] width 51 height 11
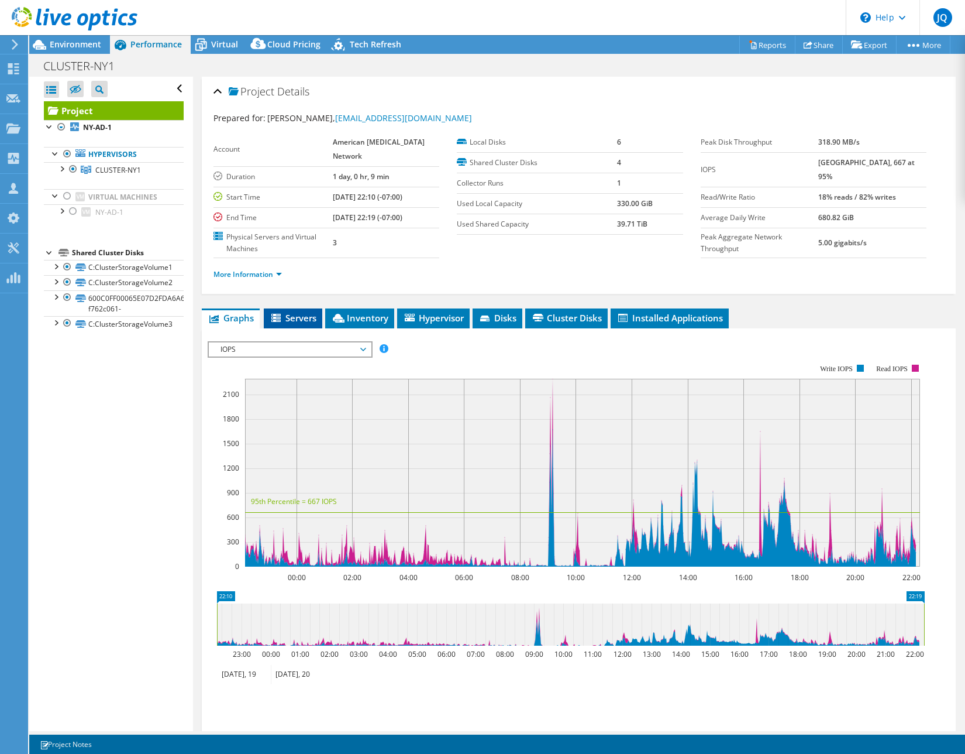
click at [298, 318] on span "Servers" at bounding box center [293, 318] width 47 height 12
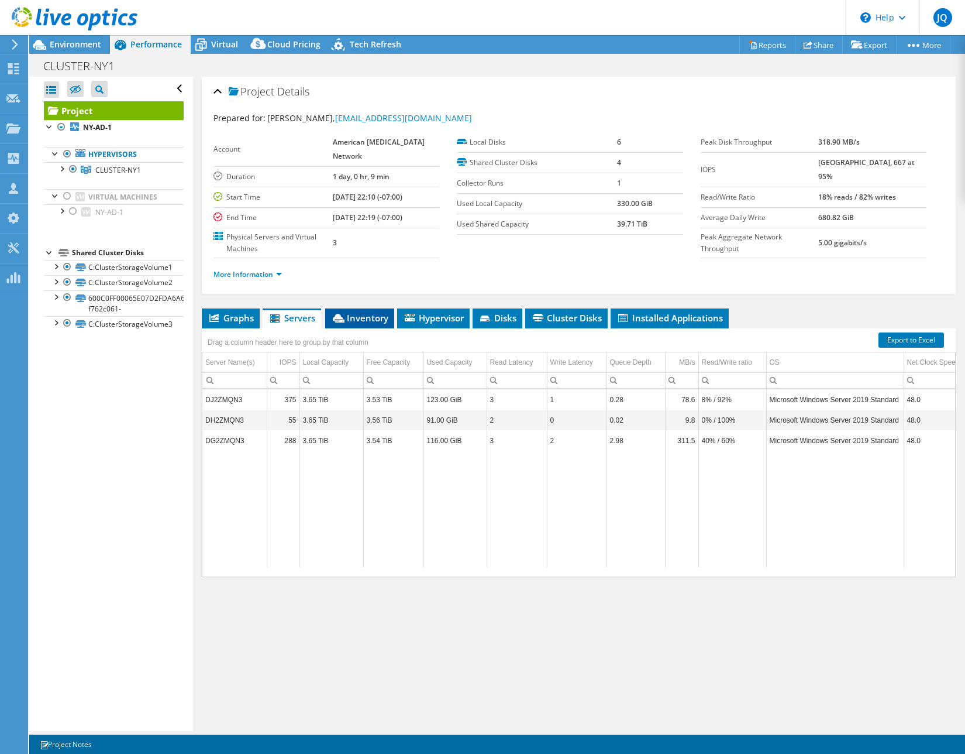
click at [359, 320] on span "Inventory" at bounding box center [359, 318] width 57 height 12
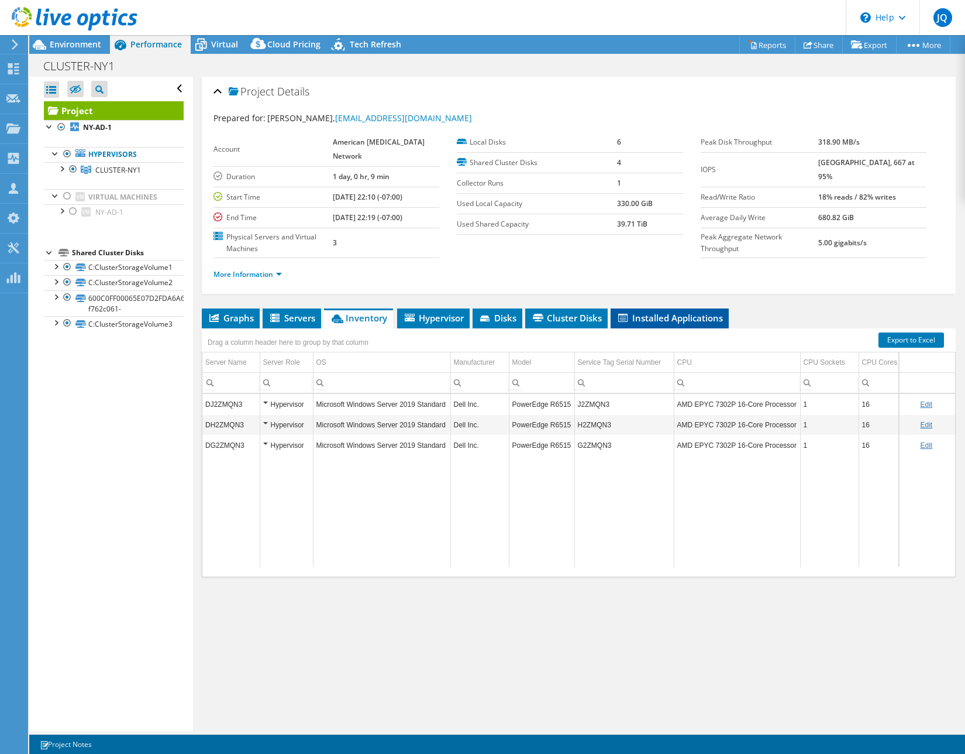
click at [656, 320] on span "Installed Applications" at bounding box center [670, 318] width 106 height 12
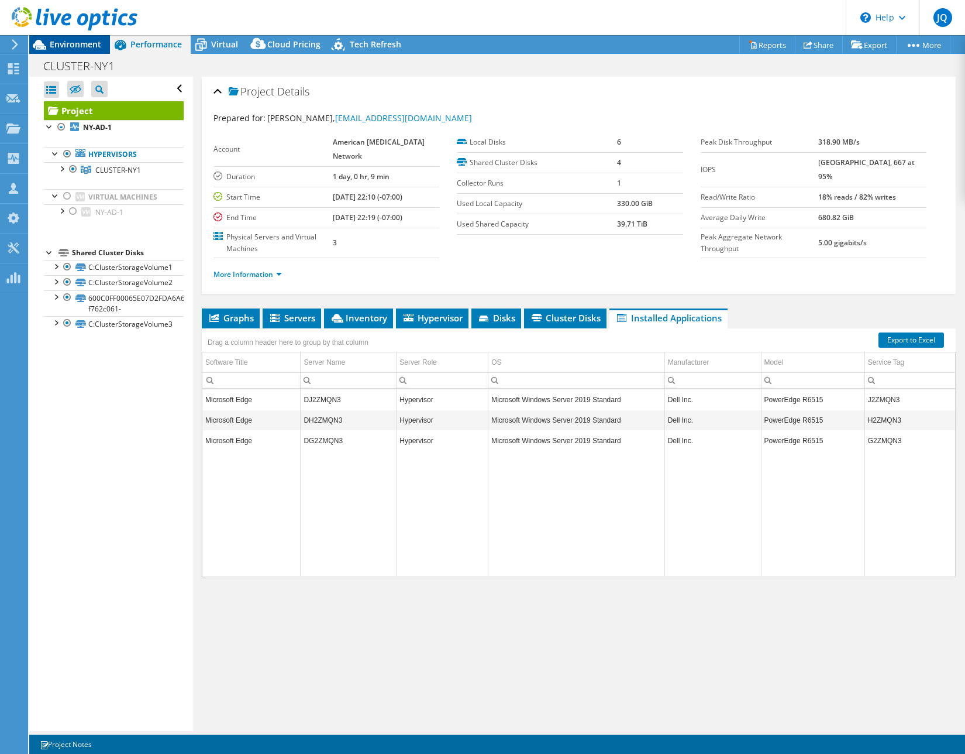
click at [82, 49] on span "Environment" at bounding box center [75, 44] width 51 height 11
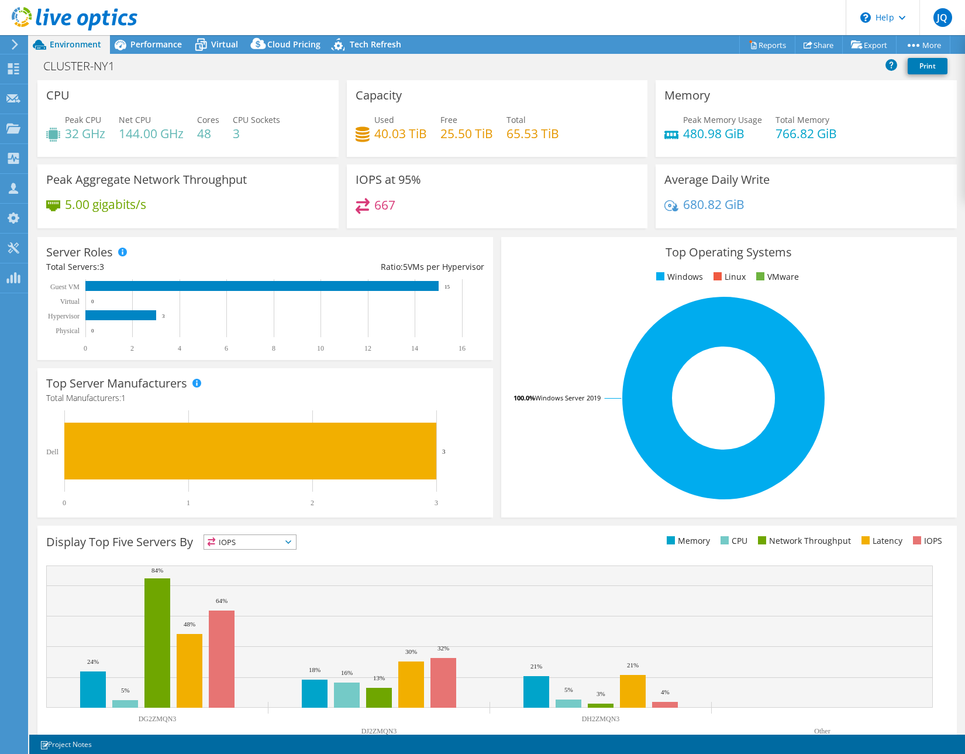
drag, startPoint x: 198, startPoint y: 135, endPoint x: 214, endPoint y: 135, distance: 15.8
click at [214, 135] on h4 "48" at bounding box center [208, 133] width 22 height 13
drag, startPoint x: 200, startPoint y: 133, endPoint x: 218, endPoint y: 131, distance: 18.2
click at [218, 131] on h4 "48" at bounding box center [208, 133] width 22 height 13
click at [197, 101] on div "CPU Peak CPU 32 GHz Net CPU 144.00 GHz Cores 48 CPU Sockets 3" at bounding box center [187, 118] width 301 height 77
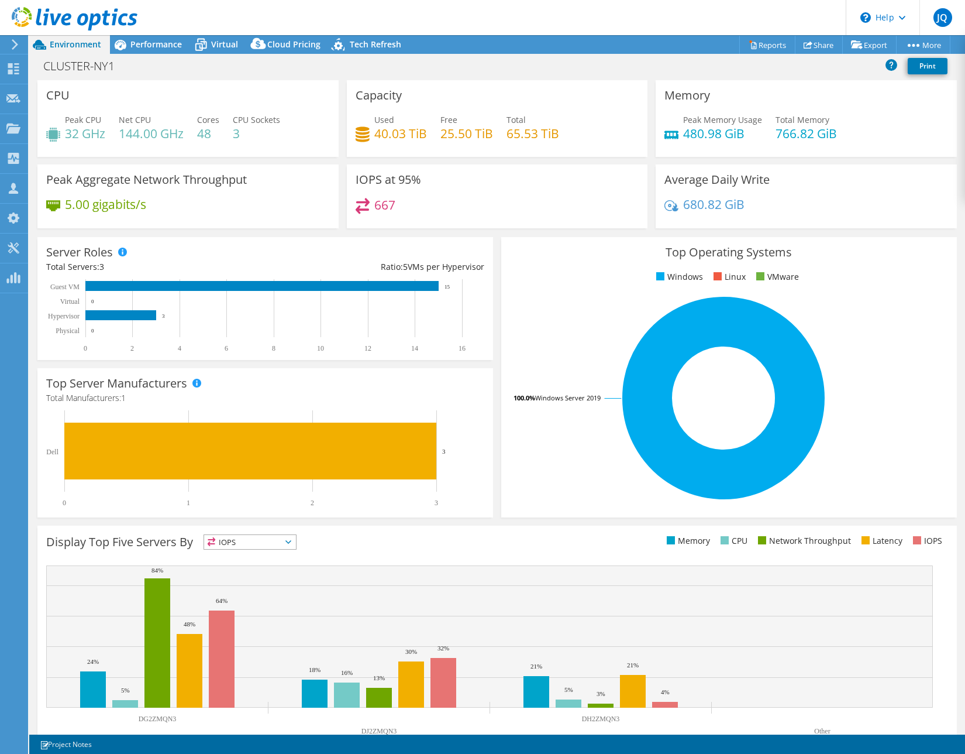
click at [291, 18] on header "JQ Partner Team Member Jeremy Quick jeremy@sidepath.com Sidepath My Profile Log…" at bounding box center [482, 17] width 965 height 35
click at [157, 45] on span "Performance" at bounding box center [155, 44] width 51 height 11
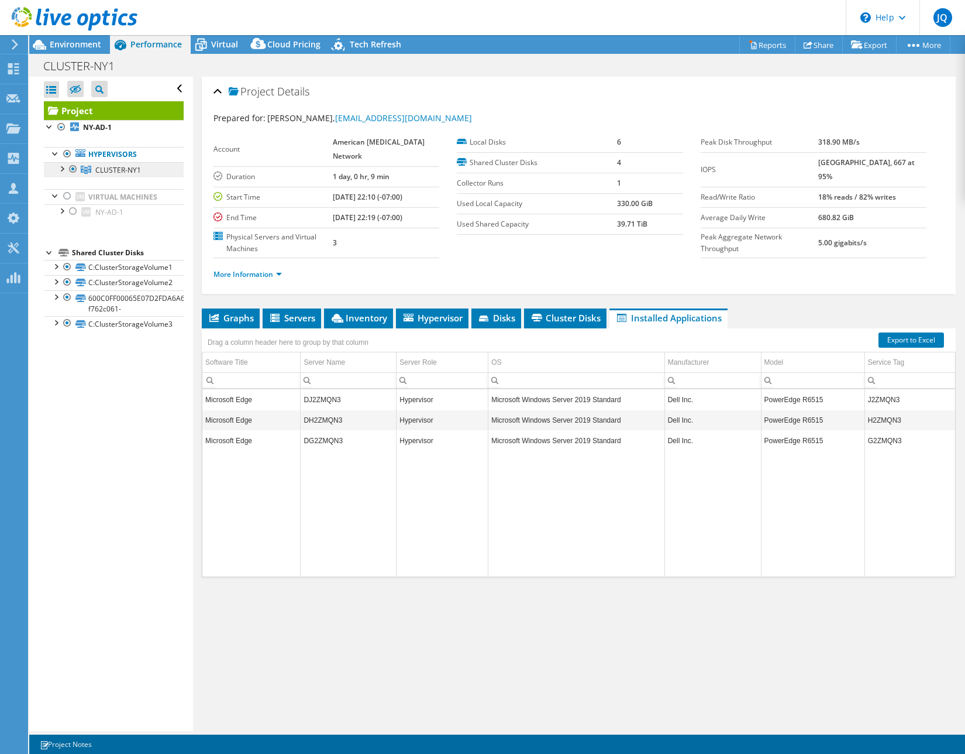
click at [122, 162] on link "CLUSTER-NY1" at bounding box center [114, 169] width 140 height 15
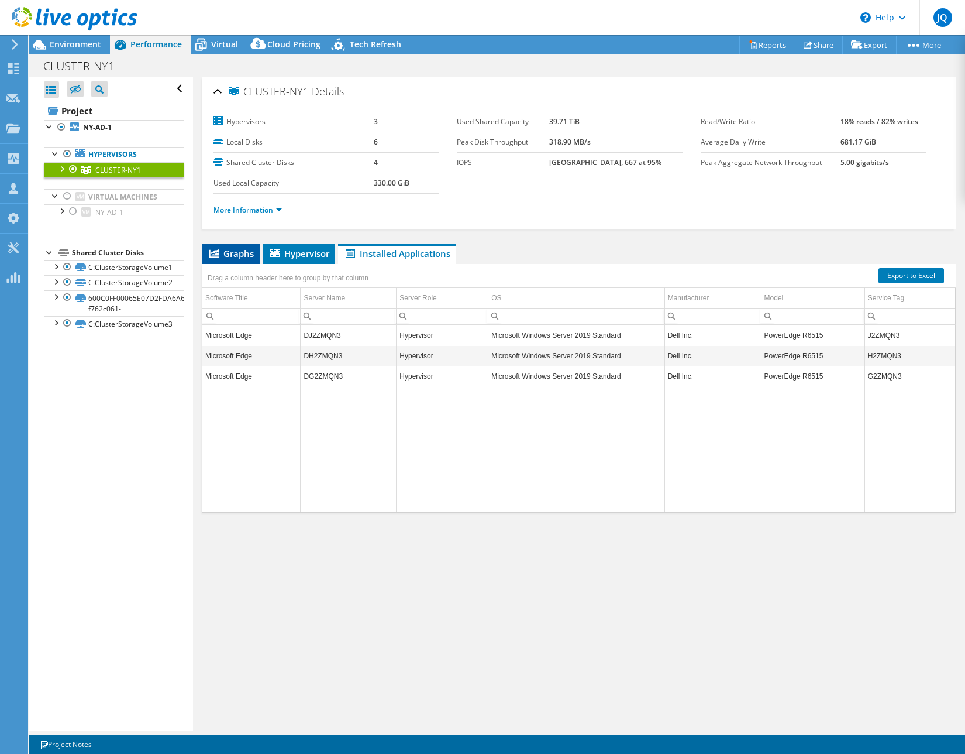
click at [241, 255] on span "Graphs" at bounding box center [231, 253] width 46 height 12
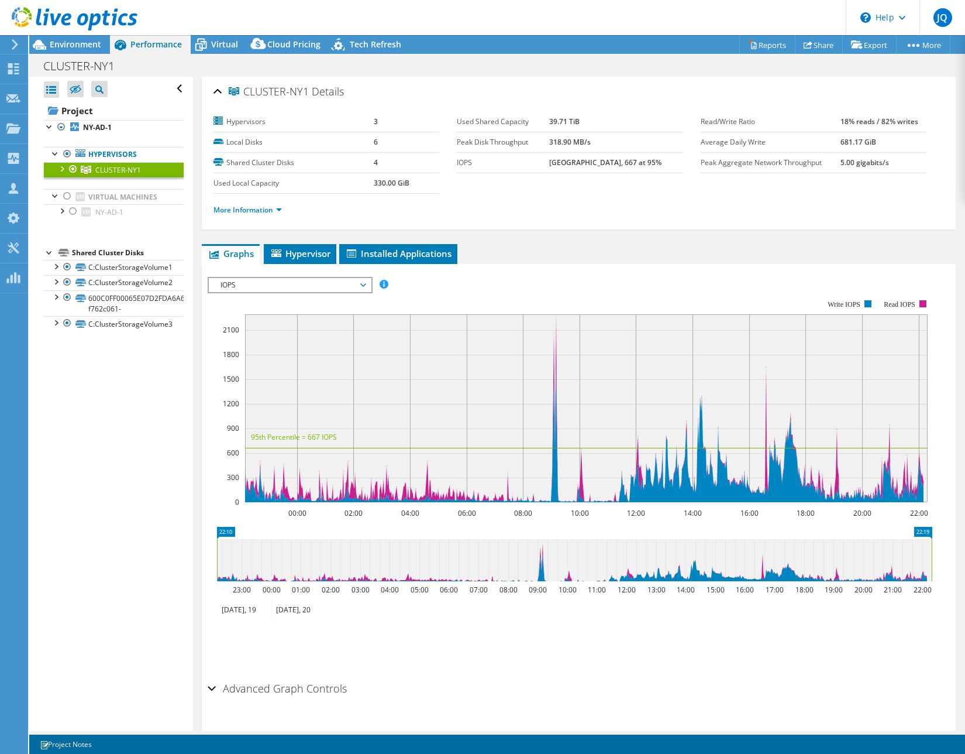
drag, startPoint x: 258, startPoint y: 276, endPoint x: 262, endPoint y: 281, distance: 7.1
click at [258, 276] on div "IOPS Disk Throughput IO Size Latency Queue Depth CPU Percentage Memory Page Fau…" at bounding box center [579, 473] width 742 height 405
click at [262, 283] on span "IOPS" at bounding box center [290, 285] width 150 height 14
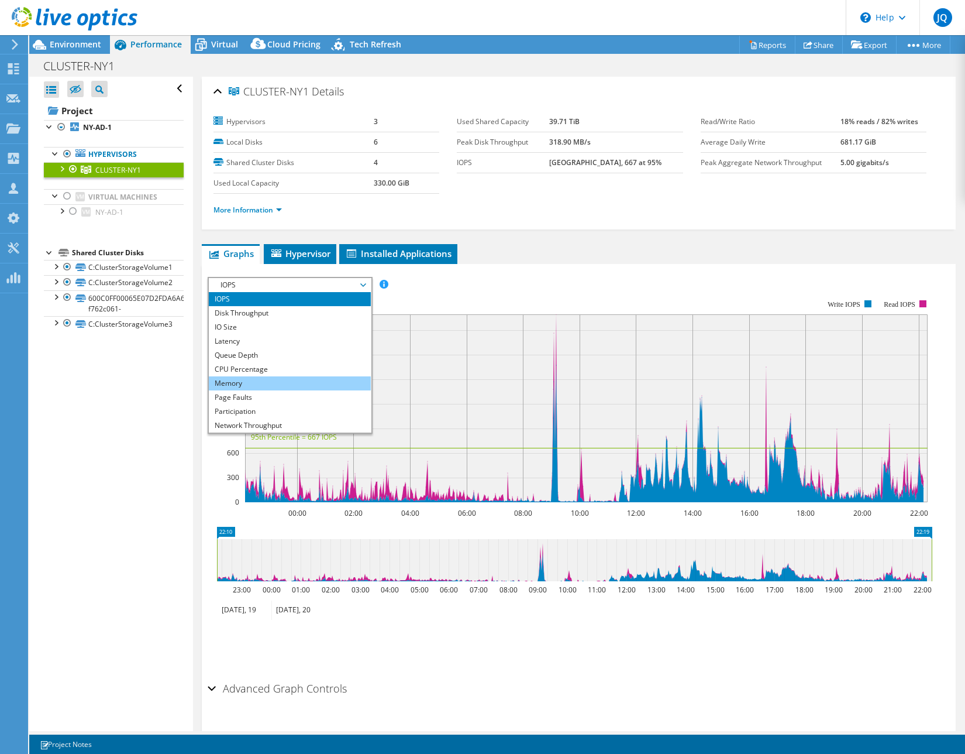
click at [255, 385] on li "Memory" at bounding box center [290, 383] width 162 height 14
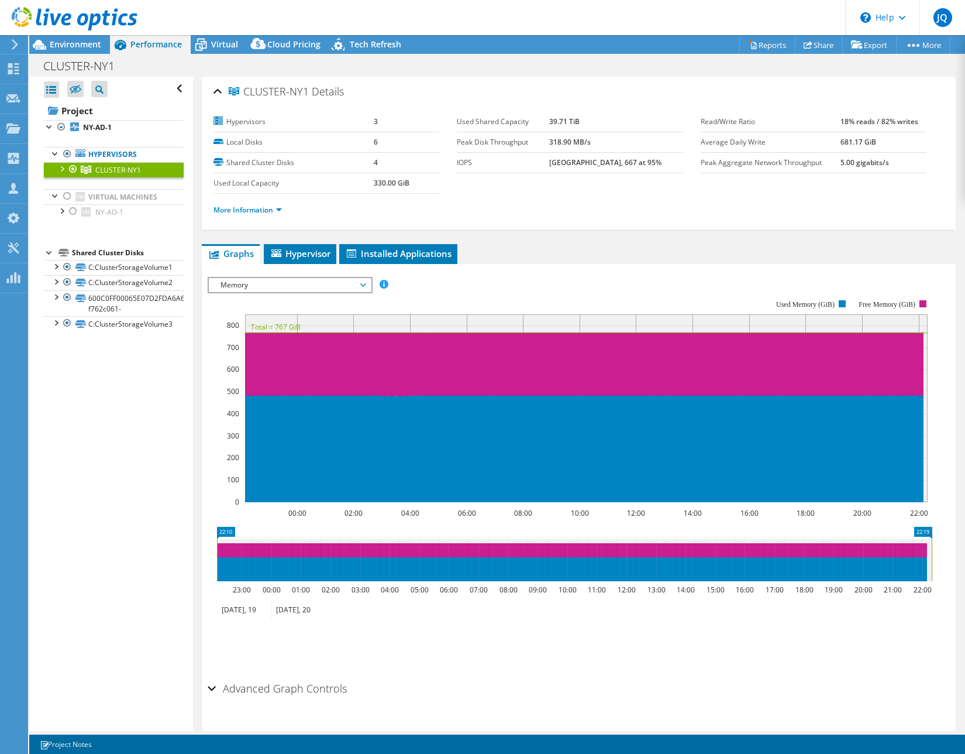
click at [270, 291] on span "Memory" at bounding box center [290, 285] width 150 height 14
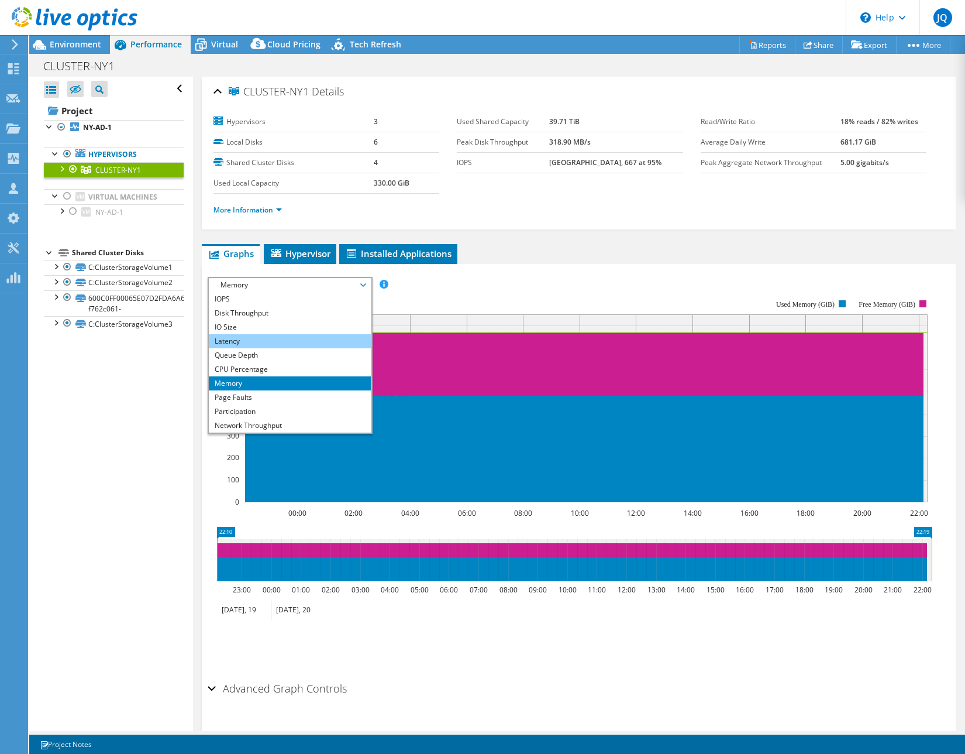
click at [269, 343] on li "Latency" at bounding box center [290, 341] width 162 height 14
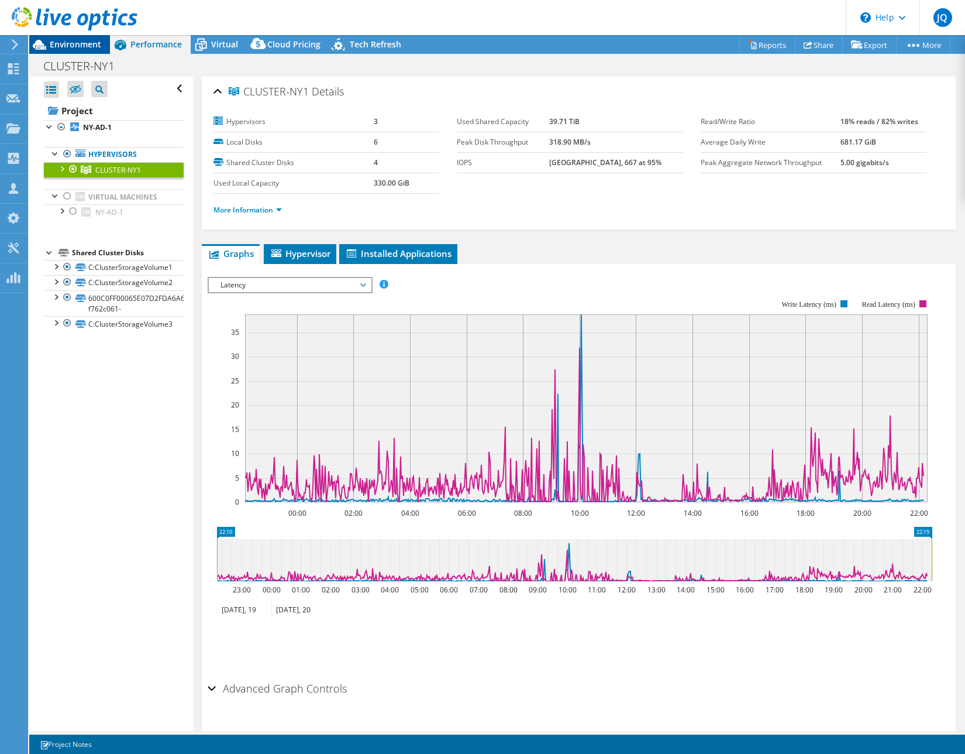
click at [59, 47] on span "Environment" at bounding box center [75, 44] width 51 height 11
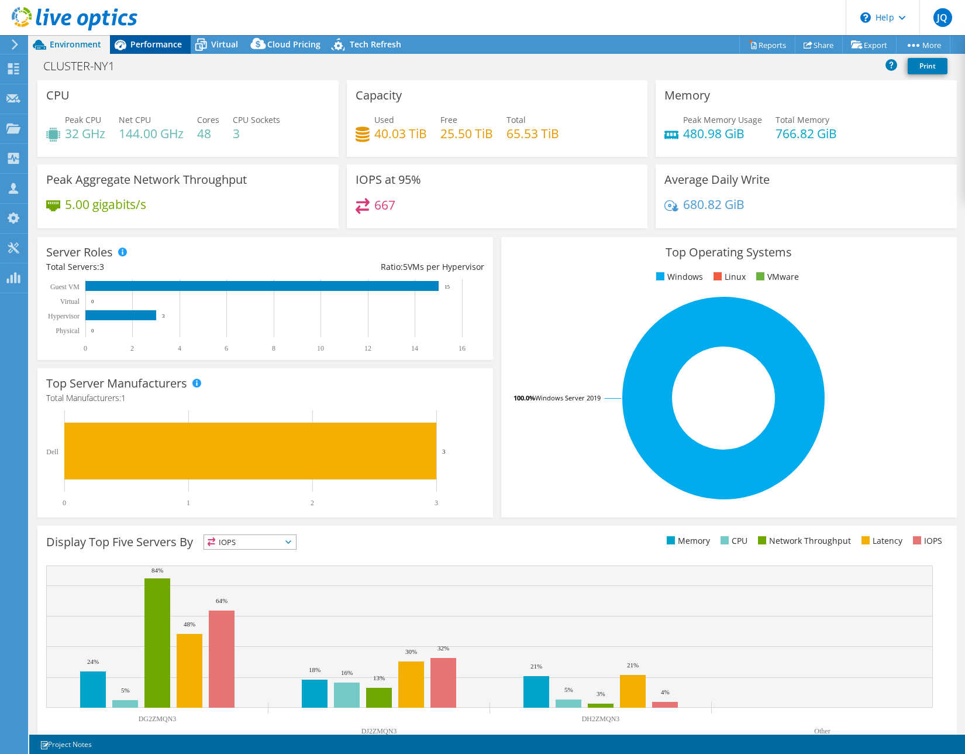
click at [136, 44] on span "Performance" at bounding box center [155, 44] width 51 height 11
select select "USD"
click at [166, 44] on span "Performance" at bounding box center [155, 44] width 51 height 11
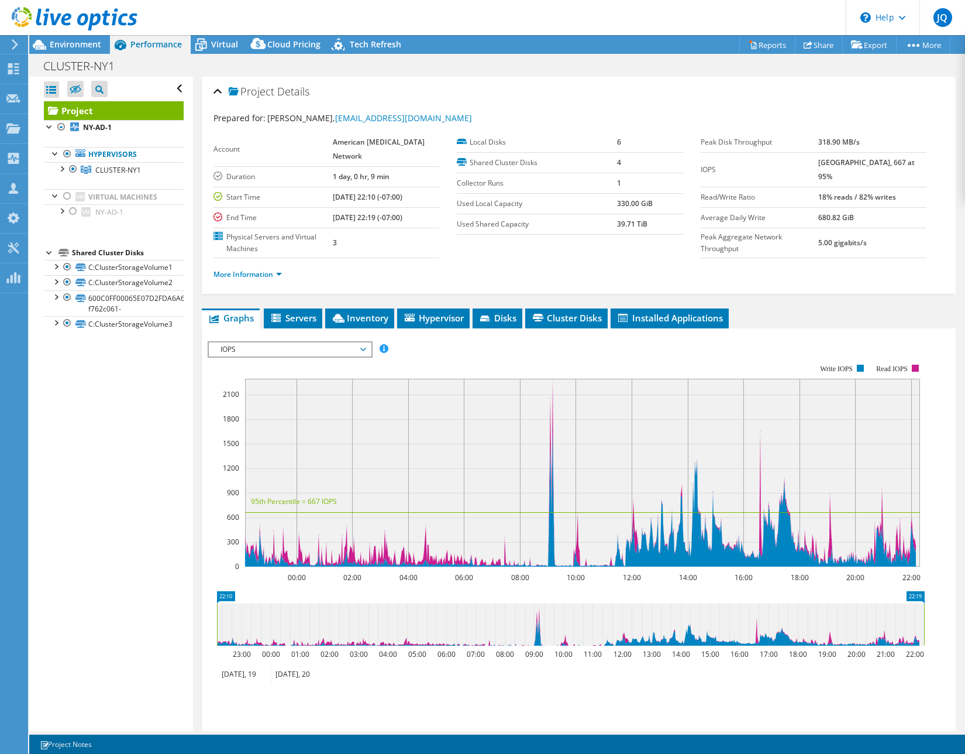
click at [276, 351] on span "IOPS" at bounding box center [290, 349] width 150 height 14
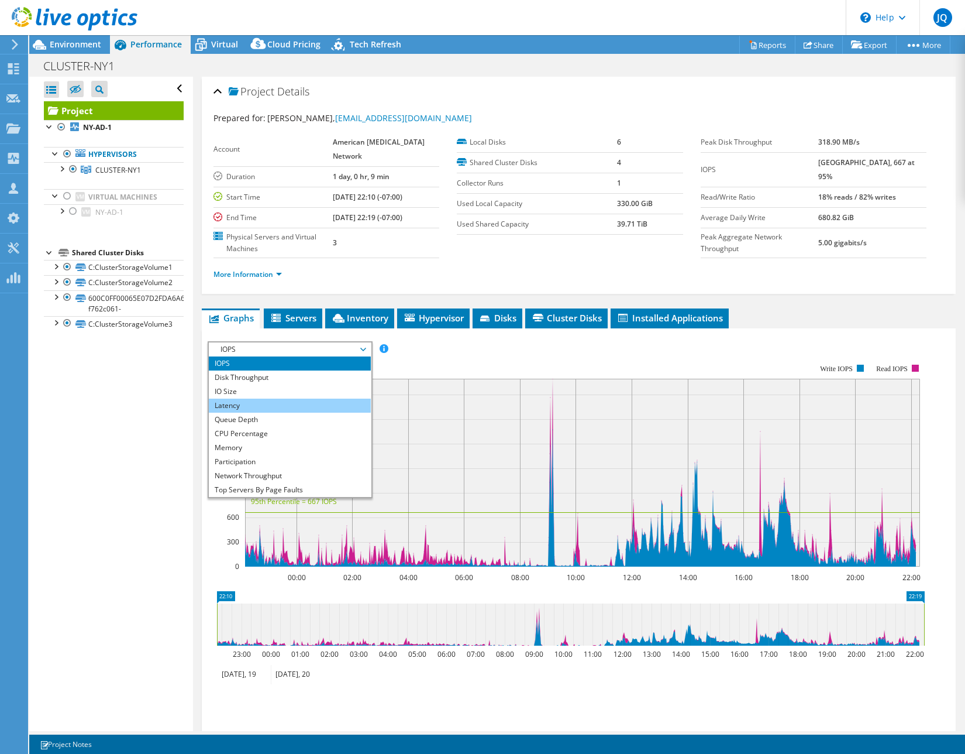
click at [265, 401] on li "Latency" at bounding box center [290, 405] width 162 height 14
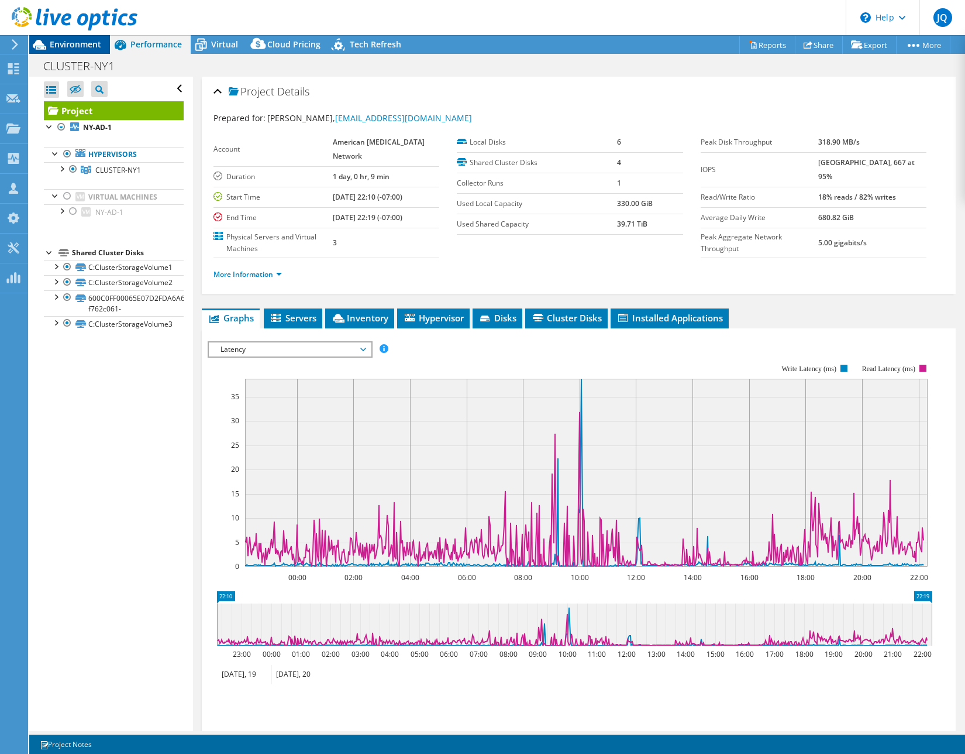
click at [70, 41] on span "Environment" at bounding box center [75, 44] width 51 height 11
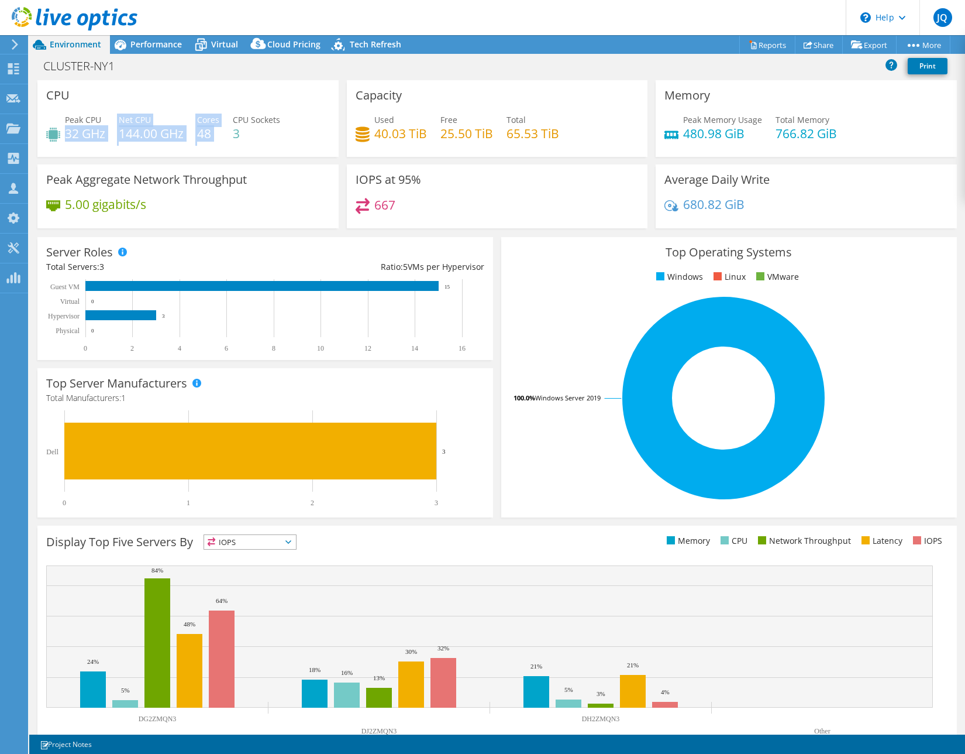
drag, startPoint x: 68, startPoint y: 136, endPoint x: 221, endPoint y: 142, distance: 153.4
click at [221, 142] on div "Peak CPU 32 GHz Net CPU 144.00 GHz Cores 48 CPU Sockets 3" at bounding box center [188, 133] width 284 height 38
click at [238, 143] on div "Peak CPU 32 GHz Net CPU 144.00 GHz Cores 48 CPU Sockets 3" at bounding box center [188, 133] width 284 height 38
drag, startPoint x: 200, startPoint y: 132, endPoint x: 218, endPoint y: 133, distance: 18.8
click at [218, 133] on h4 "48" at bounding box center [208, 133] width 22 height 13
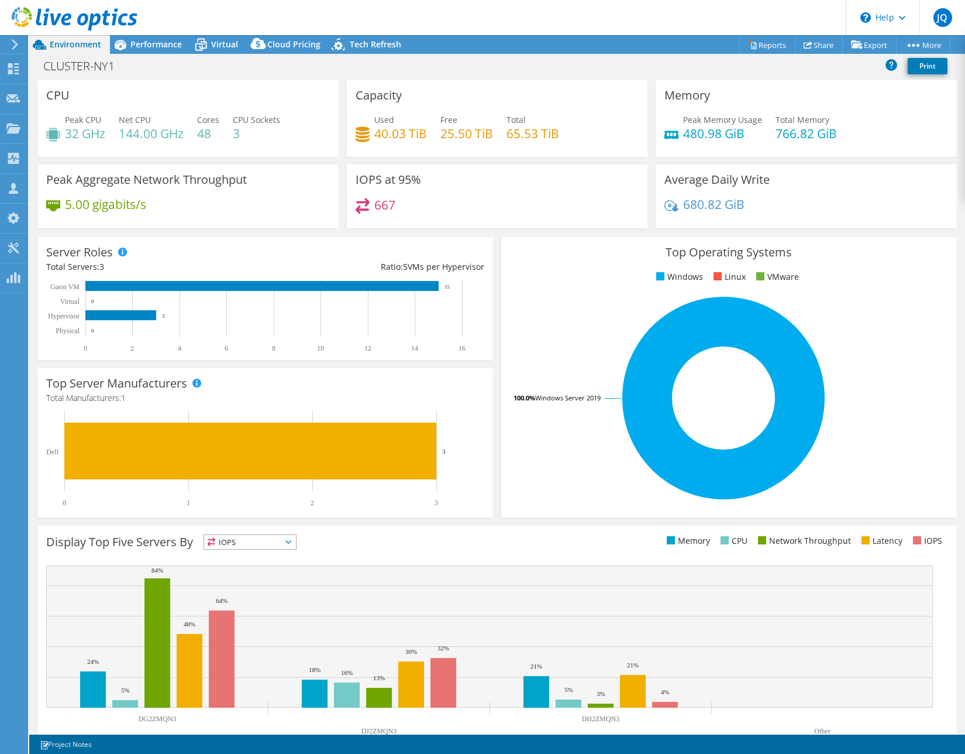
click at [522, 69] on div "CLUSTER-NY1 Print" at bounding box center [497, 66] width 936 height 22
drag, startPoint x: 67, startPoint y: 130, endPoint x: 243, endPoint y: 141, distance: 175.8
click at [242, 140] on div "Peak CPU 32 GHz Net CPU 144.00 GHz Cores 48 CPU Sockets 3" at bounding box center [188, 133] width 284 height 38
drag, startPoint x: 684, startPoint y: 133, endPoint x: 755, endPoint y: 138, distance: 71.5
click at [755, 138] on h4 "480.98 GiB" at bounding box center [722, 133] width 79 height 13
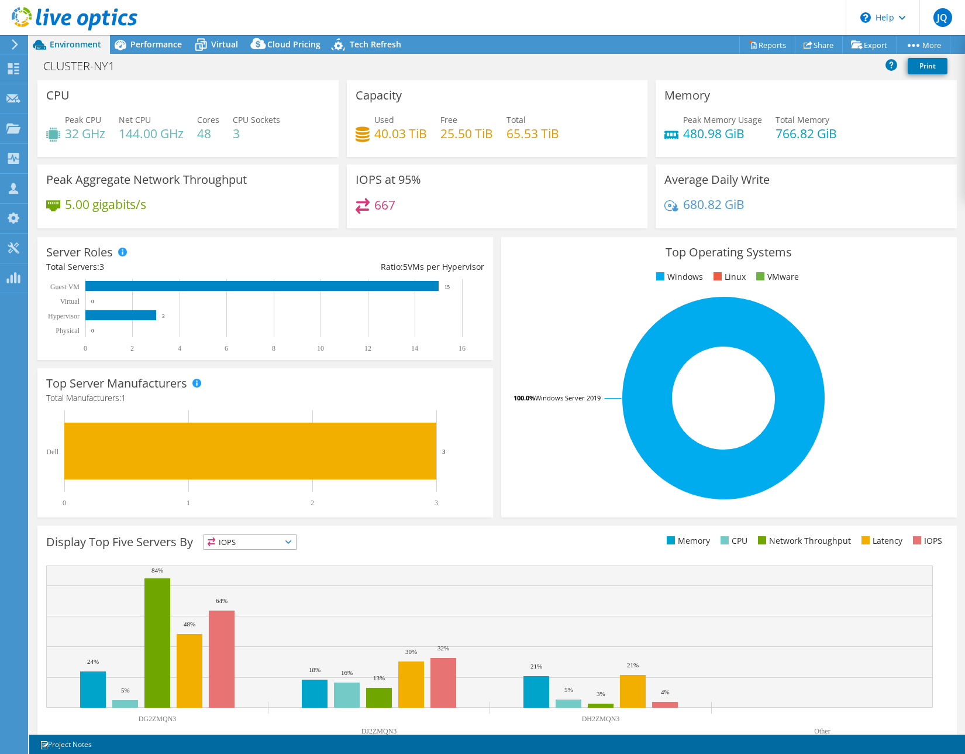
click at [700, 148] on div "Peak Memory Usage 480.98 GiB Total Memory 766.82 GiB" at bounding box center [807, 133] width 284 height 38
drag, startPoint x: 679, startPoint y: 136, endPoint x: 780, endPoint y: 136, distance: 100.6
click at [767, 135] on div "Peak Memory Usage 480.98 GiB Total Memory 766.82 GiB" at bounding box center [807, 133] width 284 height 38
drag, startPoint x: 198, startPoint y: 135, endPoint x: 219, endPoint y: 132, distance: 21.8
click at [219, 132] on h4 "48" at bounding box center [208, 133] width 22 height 13
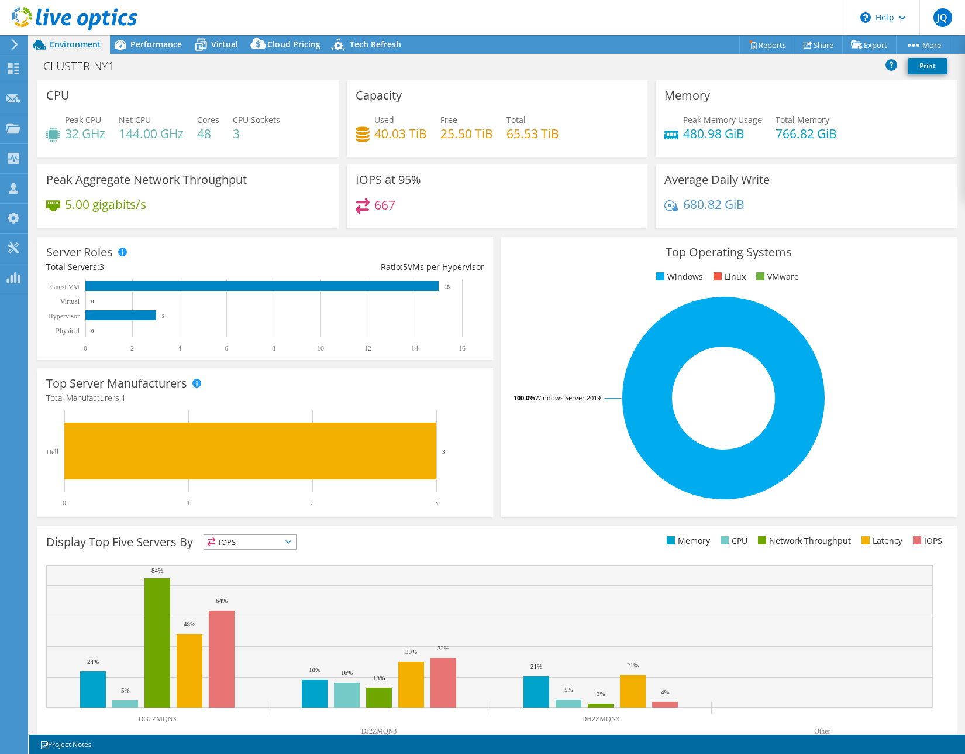
drag, startPoint x: 141, startPoint y: 43, endPoint x: 157, endPoint y: 59, distance: 22.8
click at [141, 43] on span "Performance" at bounding box center [155, 44] width 51 height 11
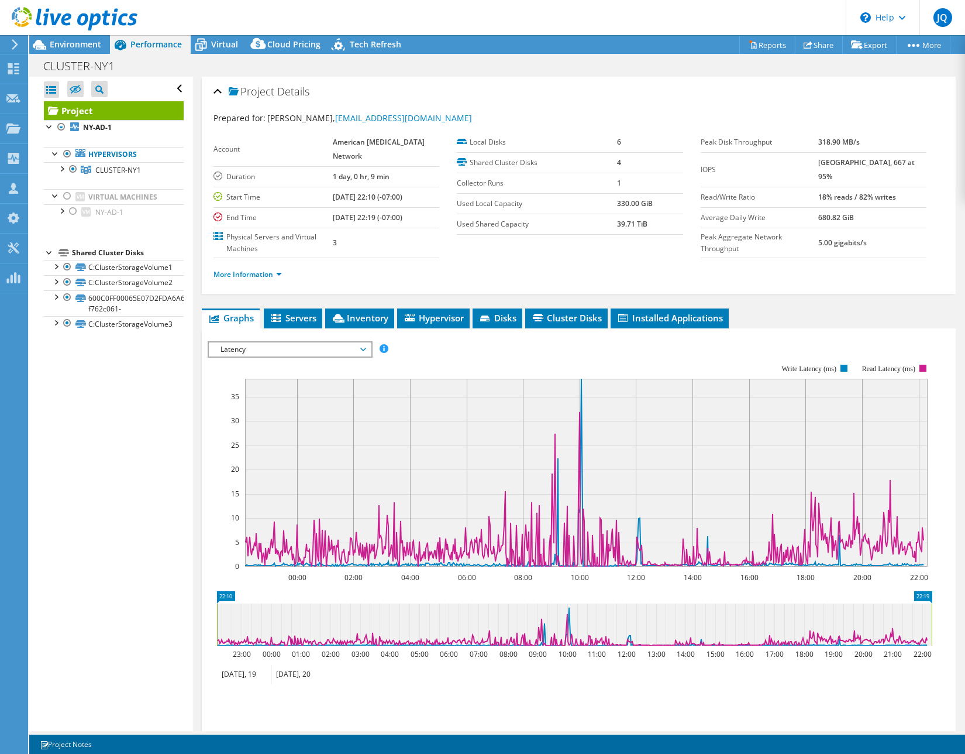
click at [270, 360] on rect at bounding box center [570, 465] width 725 height 234
click at [272, 350] on span "Latency" at bounding box center [290, 349] width 150 height 14
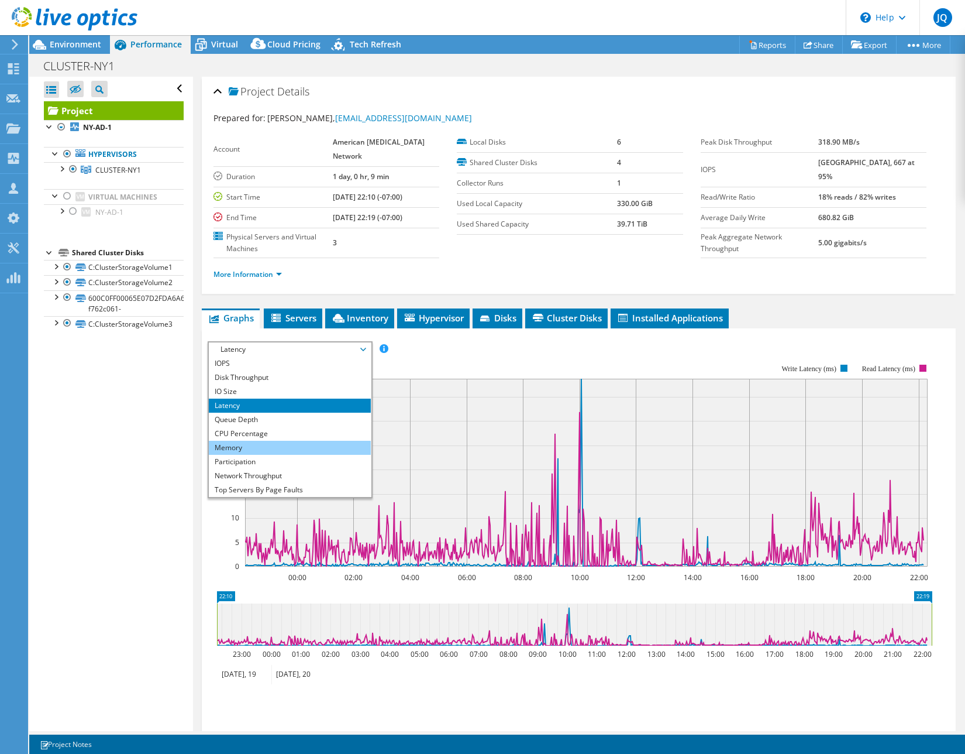
click at [264, 452] on li "Memory" at bounding box center [290, 448] width 162 height 14
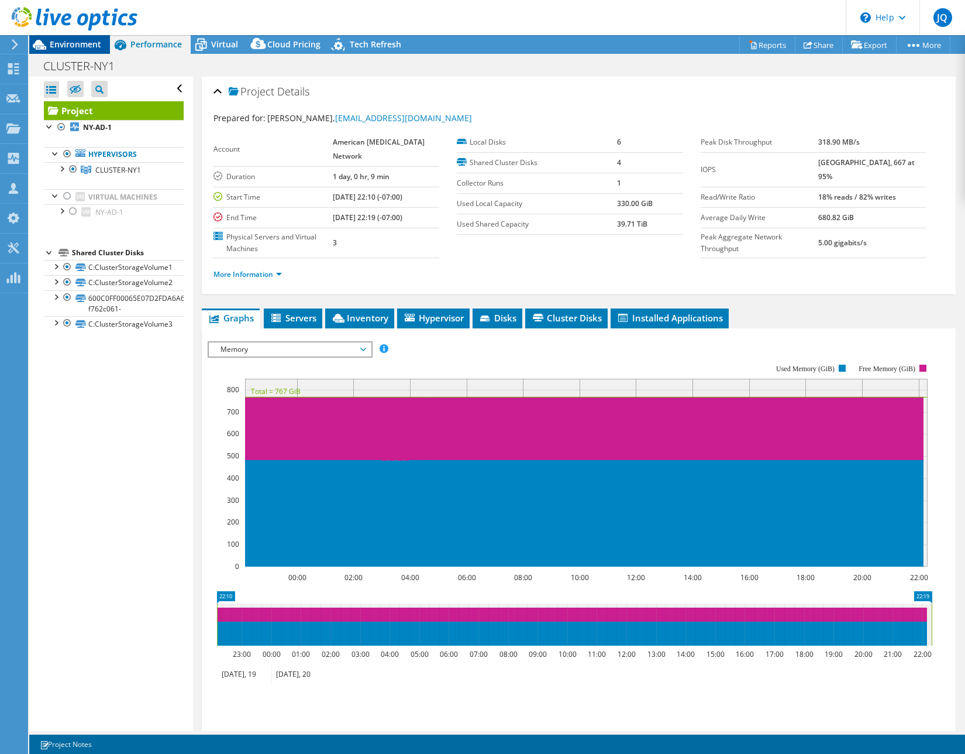
click at [72, 44] on span "Environment" at bounding box center [75, 44] width 51 height 11
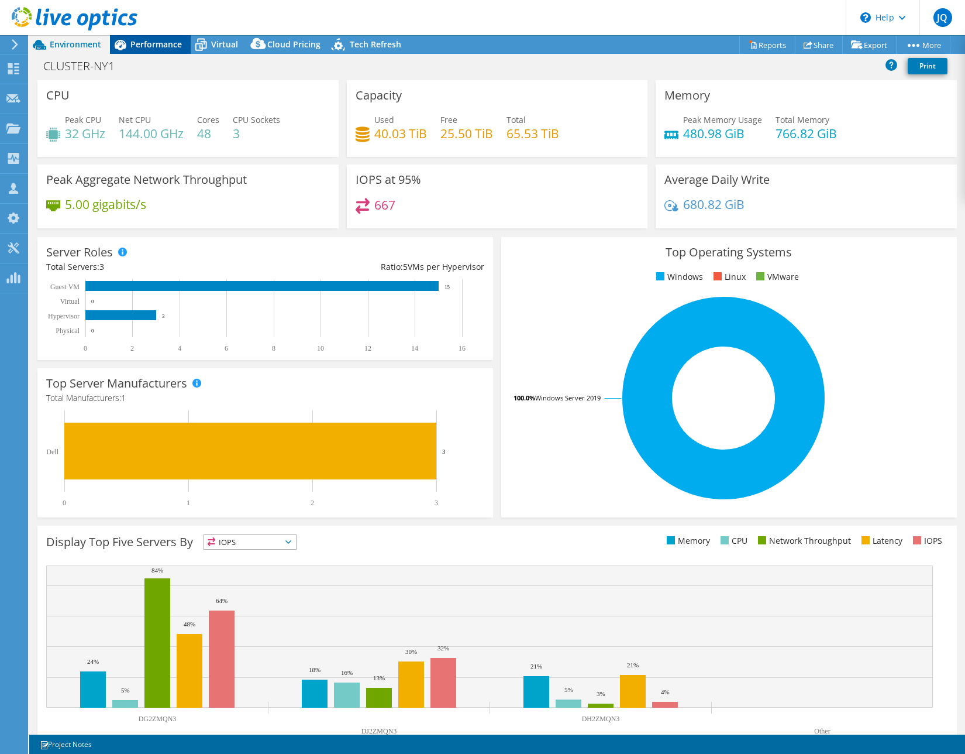
click at [139, 50] on div "Performance" at bounding box center [150, 44] width 81 height 19
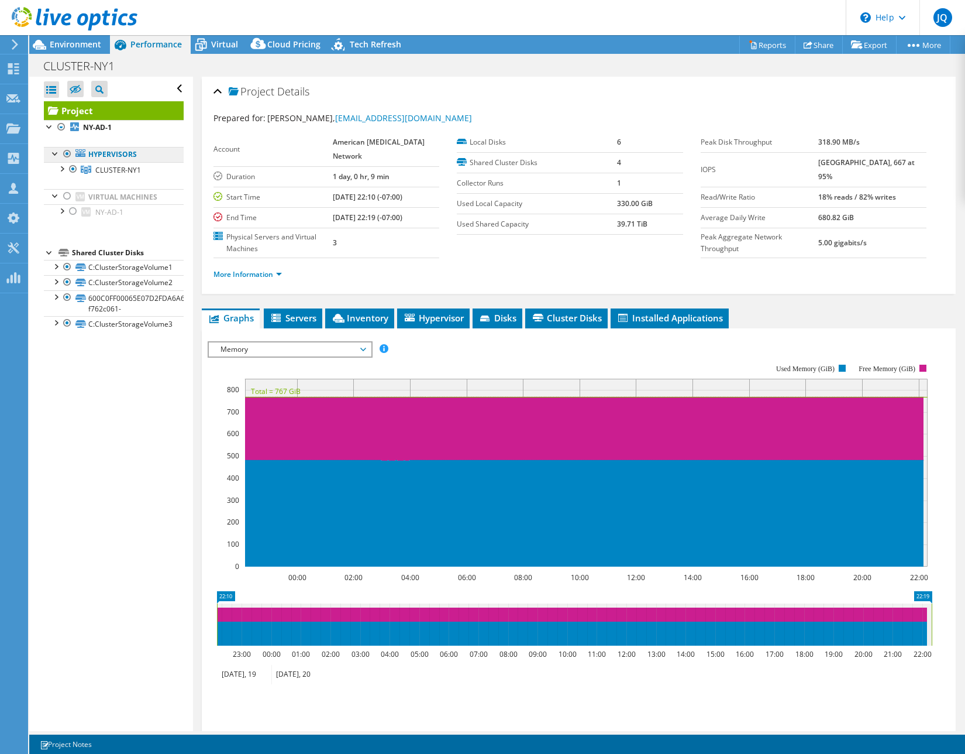
click at [109, 160] on link "Hypervisors" at bounding box center [114, 154] width 140 height 15
click at [111, 177] on link "CLUSTER-NY1" at bounding box center [114, 169] width 140 height 15
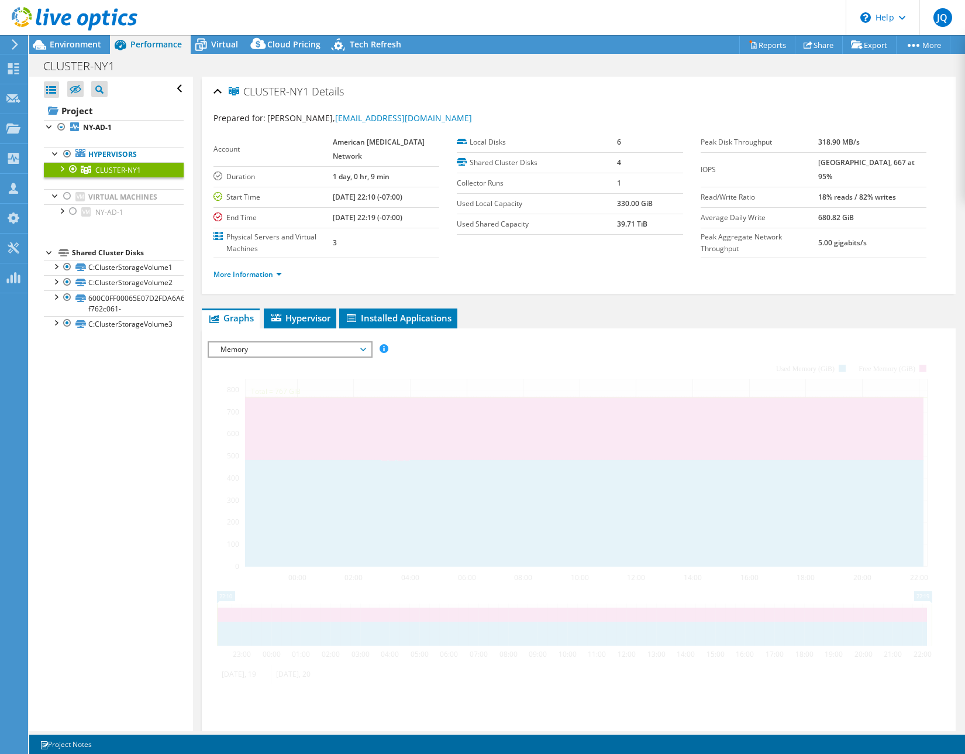
click at [263, 354] on span "Memory" at bounding box center [290, 349] width 150 height 14
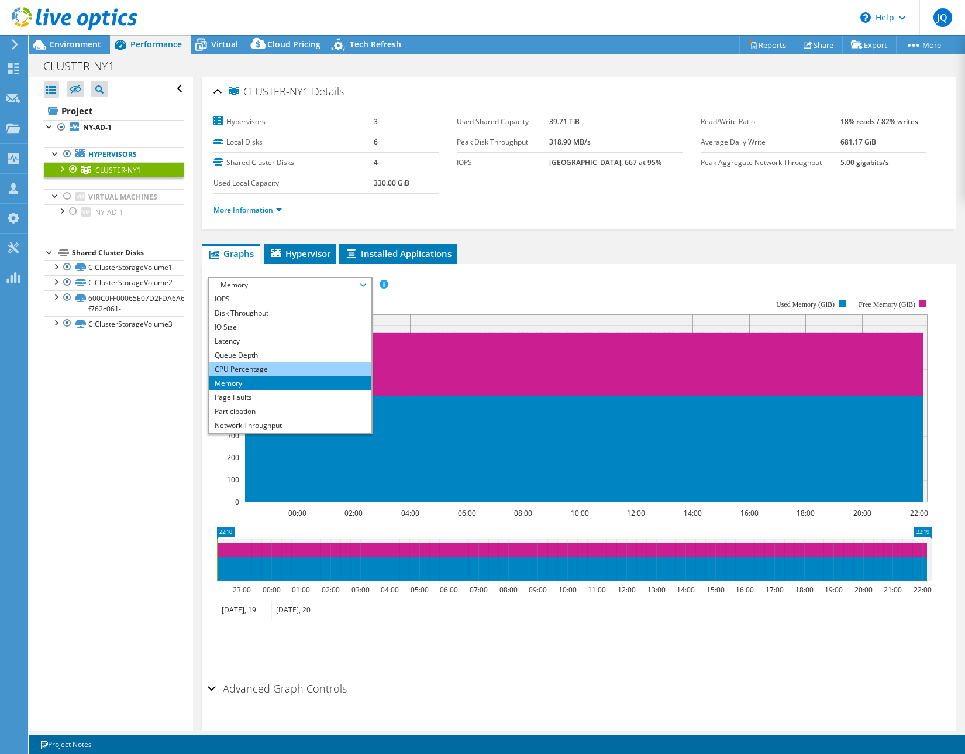
click at [249, 365] on li "CPU Percentage" at bounding box center [290, 369] width 162 height 14
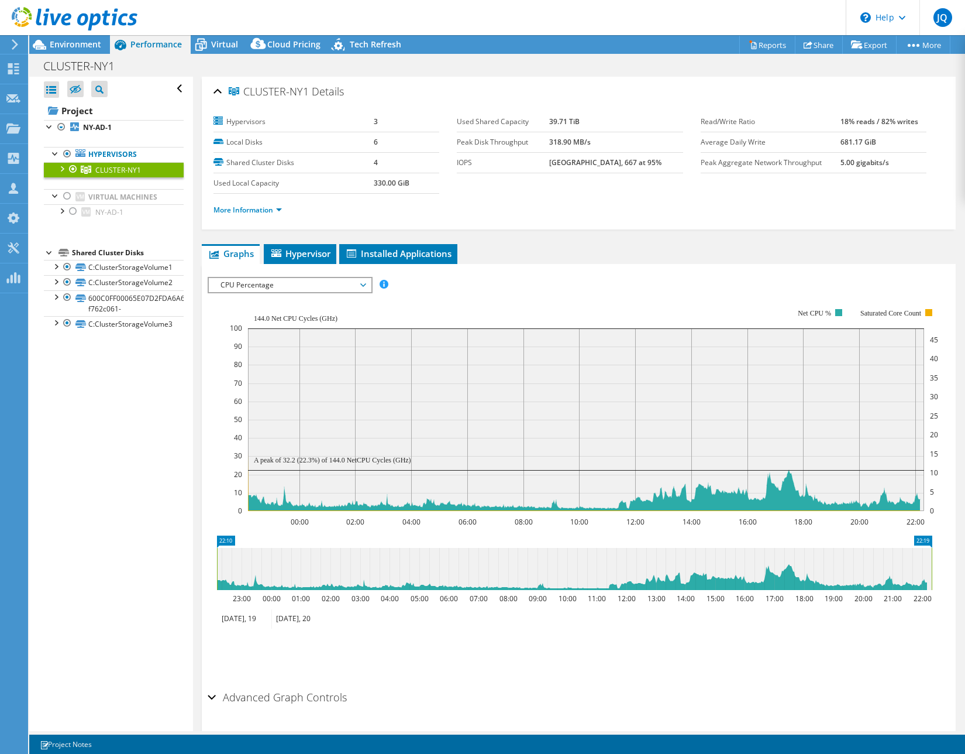
click at [313, 281] on span "CPU Percentage" at bounding box center [290, 285] width 150 height 14
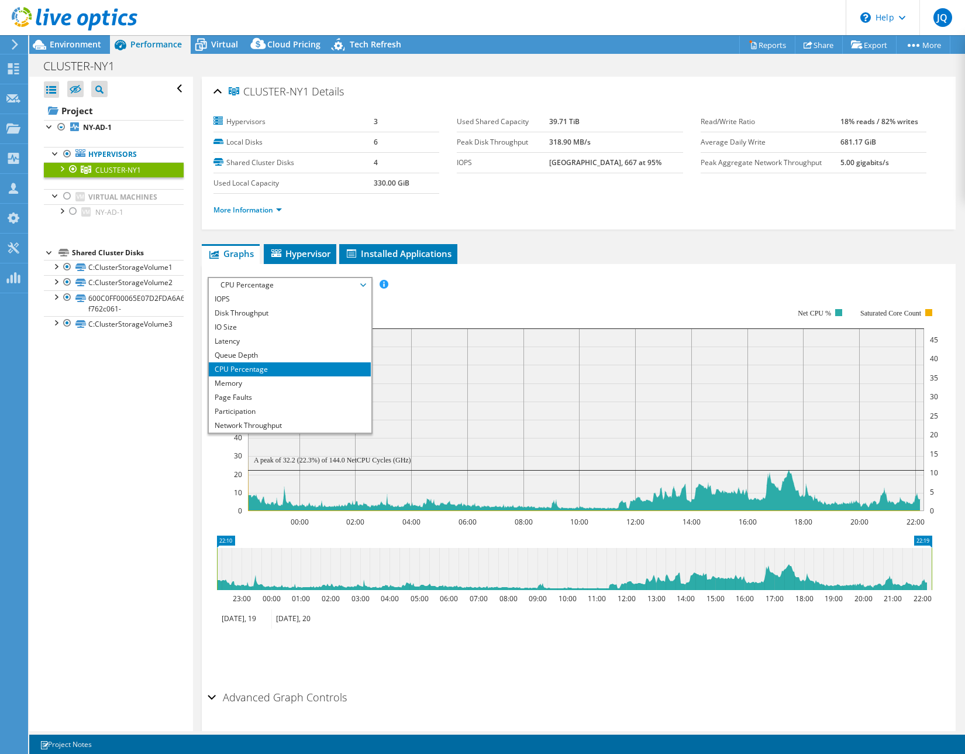
click at [463, 305] on rect at bounding box center [584, 410] width 709 height 234
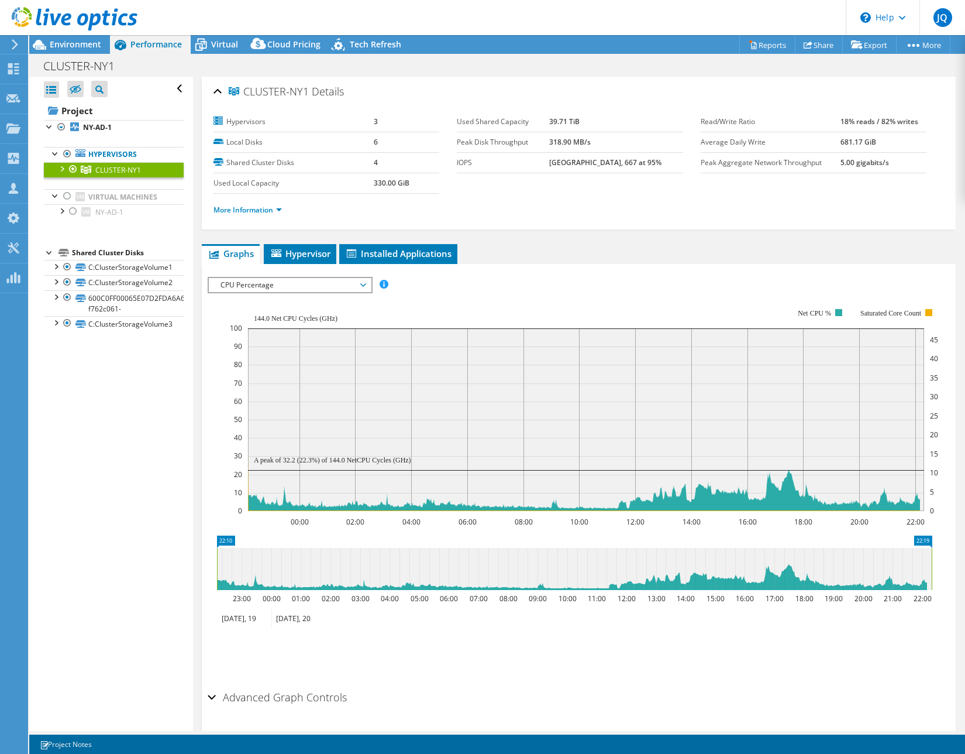
click at [644, 262] on ul "Graphs Servers Inventory Hypervisor Disks Cluster Disks Installed Applications" at bounding box center [579, 254] width 754 height 20
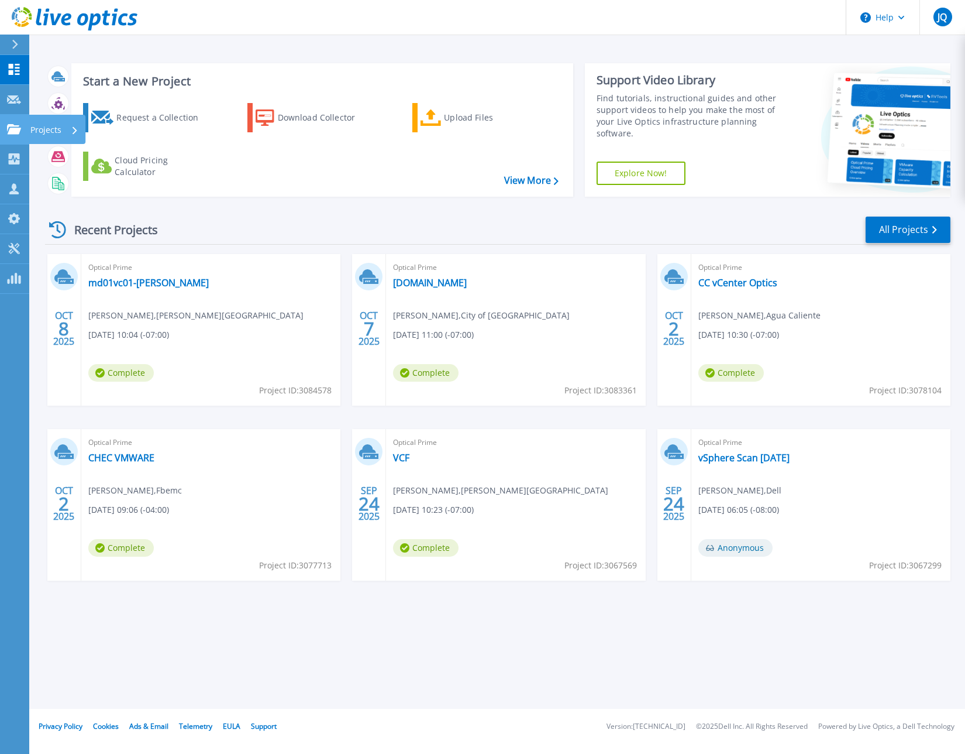
click at [20, 136] on link "Projects Projects" at bounding box center [14, 130] width 29 height 30
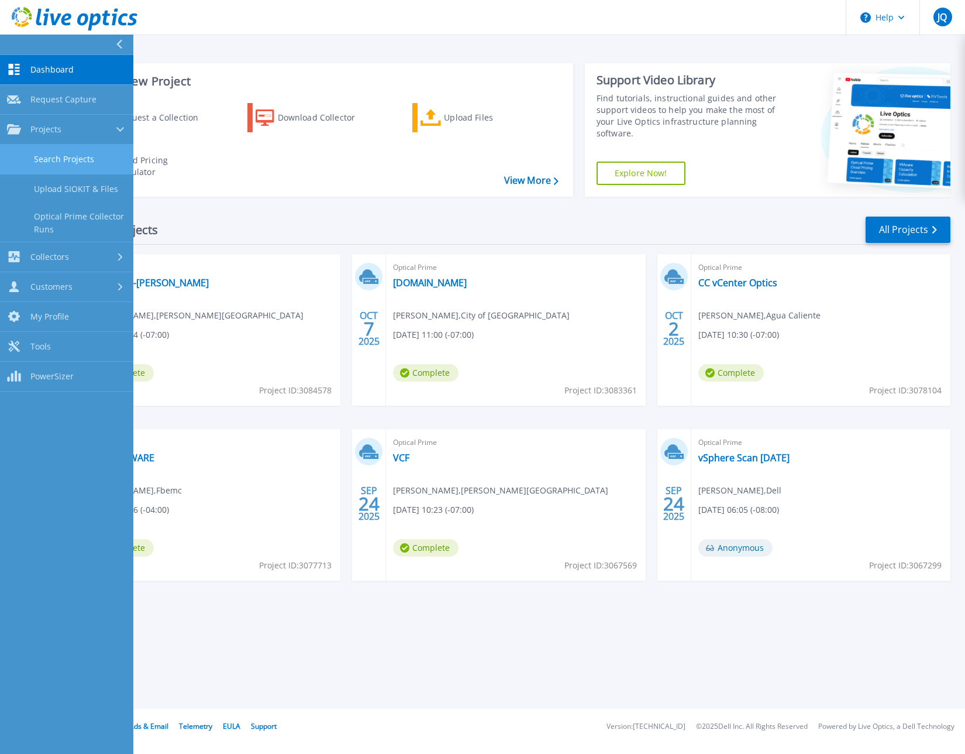
click at [62, 156] on link "Search Projects" at bounding box center [66, 160] width 133 height 30
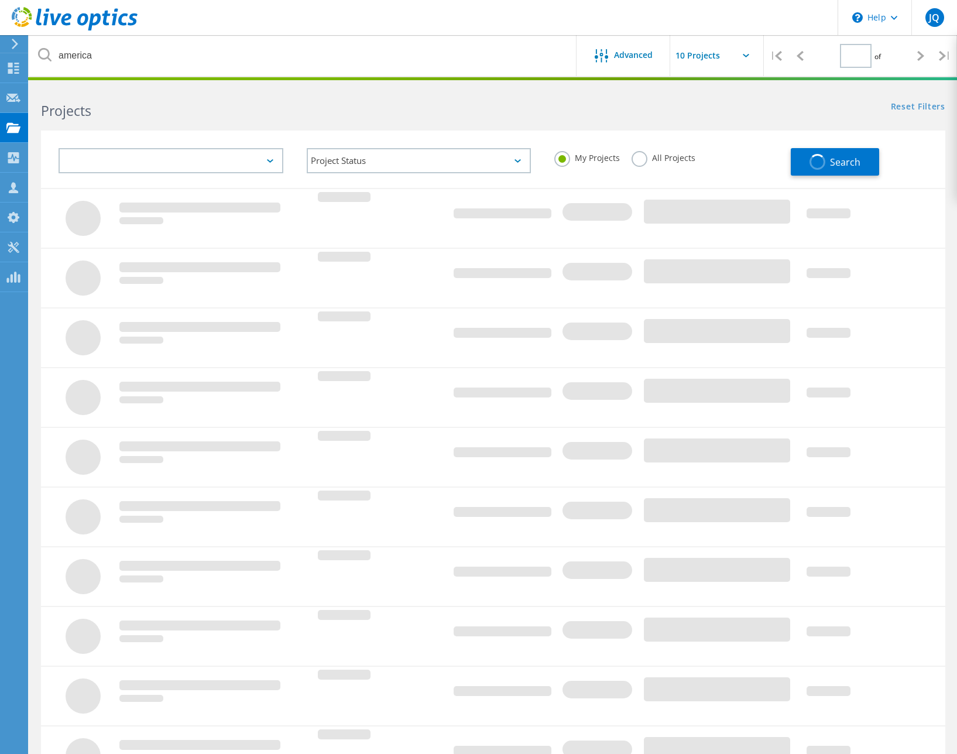
type input "1"
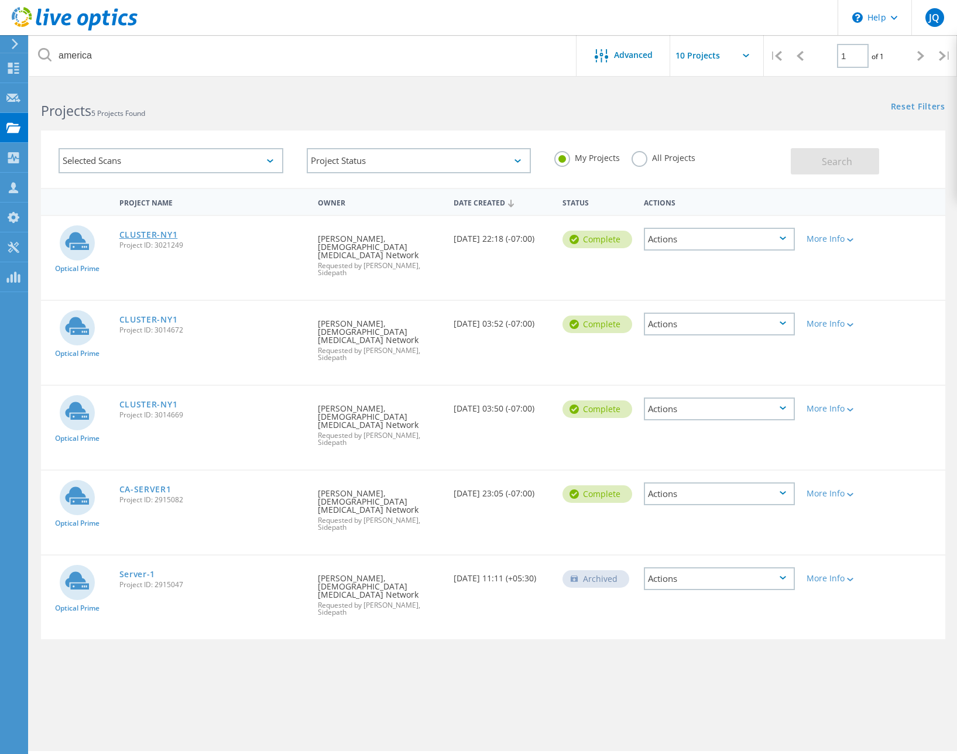
click at [161, 232] on link "CLUSTER-NY1" at bounding box center [148, 235] width 59 height 8
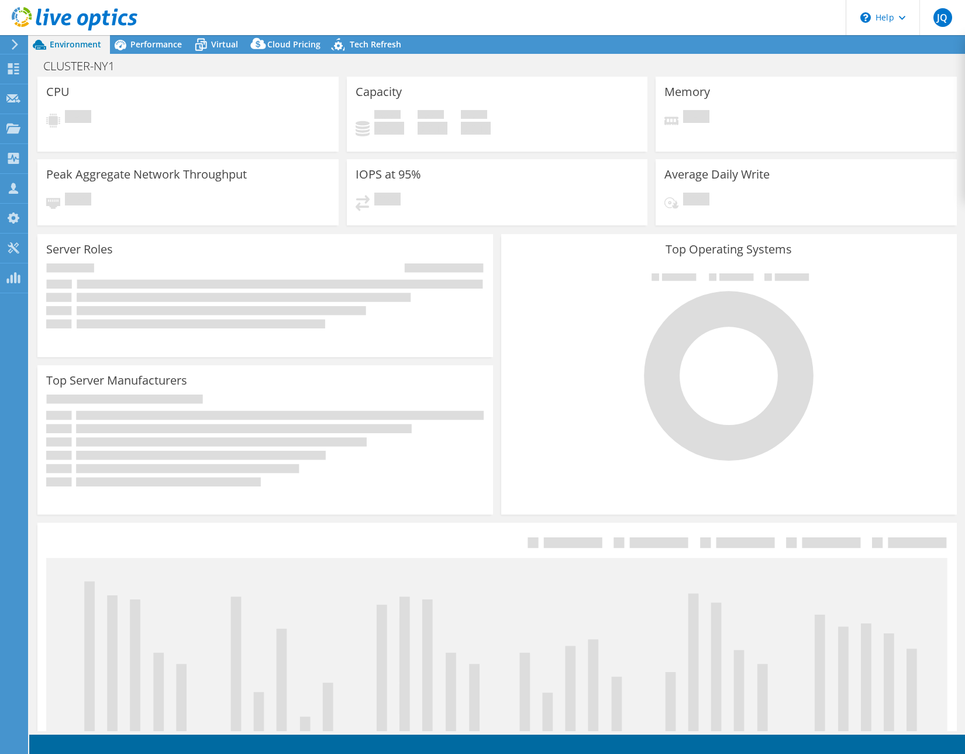
select select "USD"
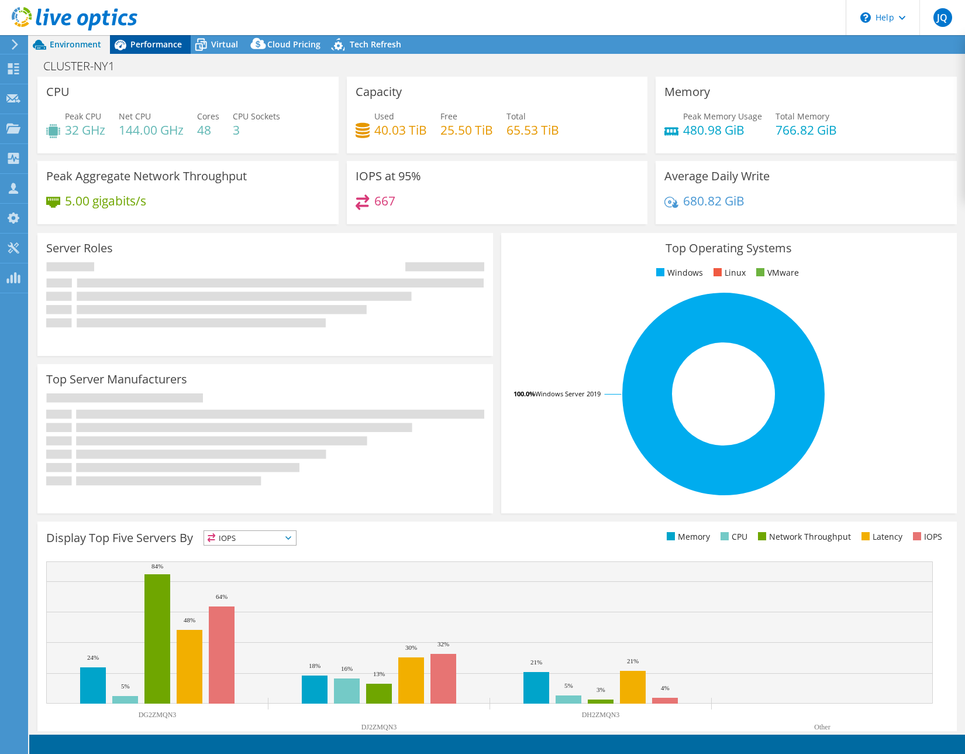
click at [158, 47] on span "Performance" at bounding box center [155, 44] width 51 height 11
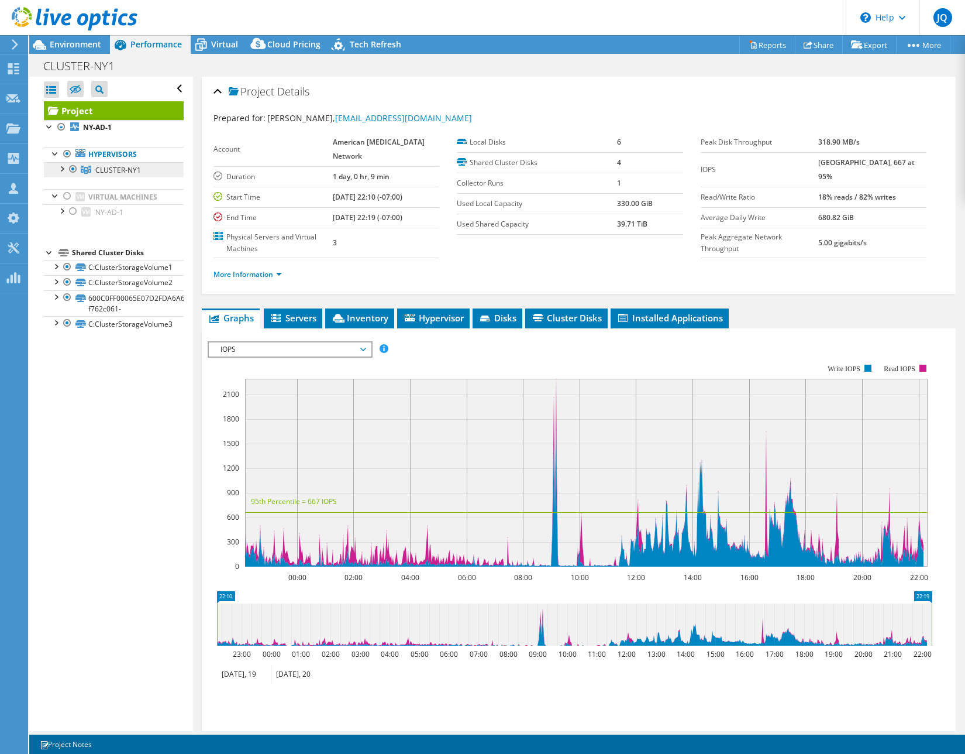
click at [101, 169] on span "CLUSTER-NY1" at bounding box center [118, 170] width 46 height 10
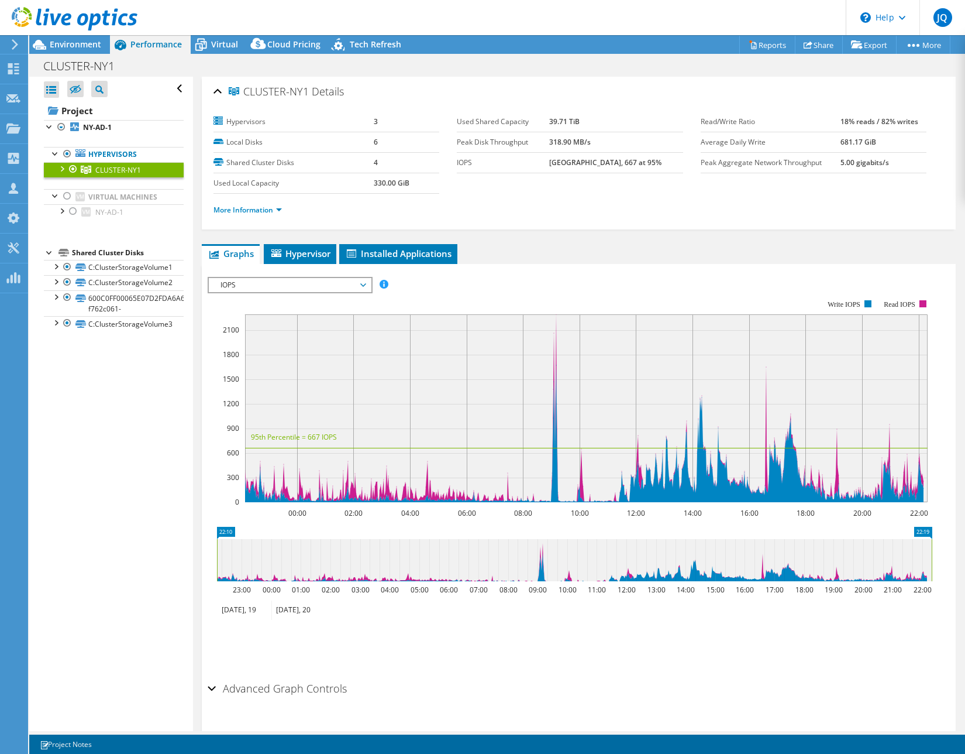
click at [61, 167] on div at bounding box center [62, 168] width 12 height 12
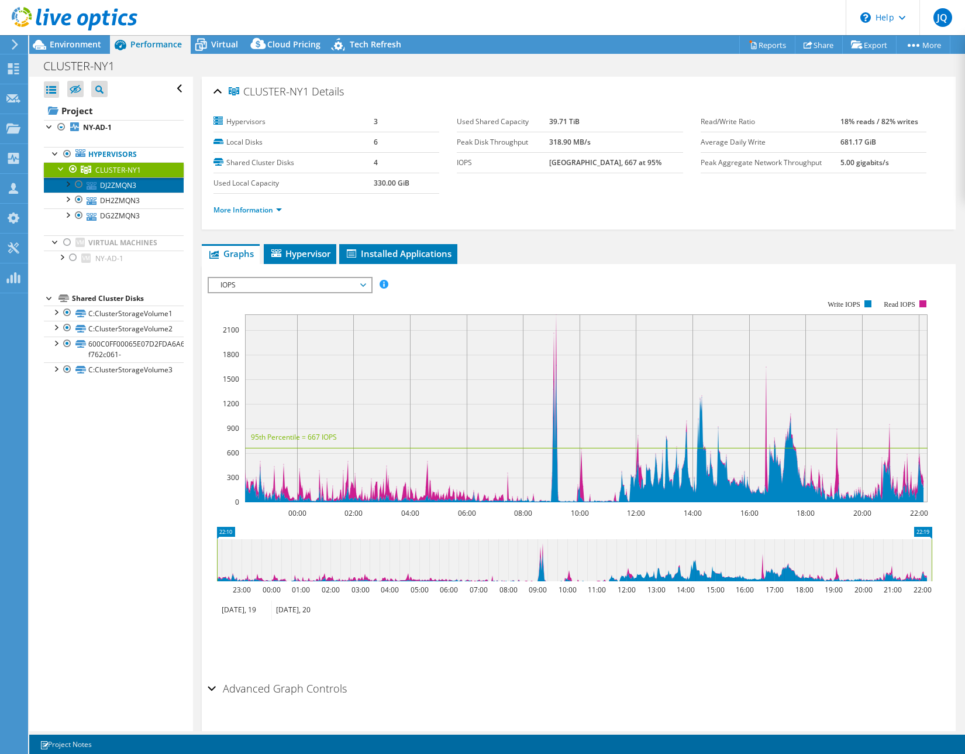
click at [114, 188] on link "DJ2ZMQN3" at bounding box center [114, 184] width 140 height 15
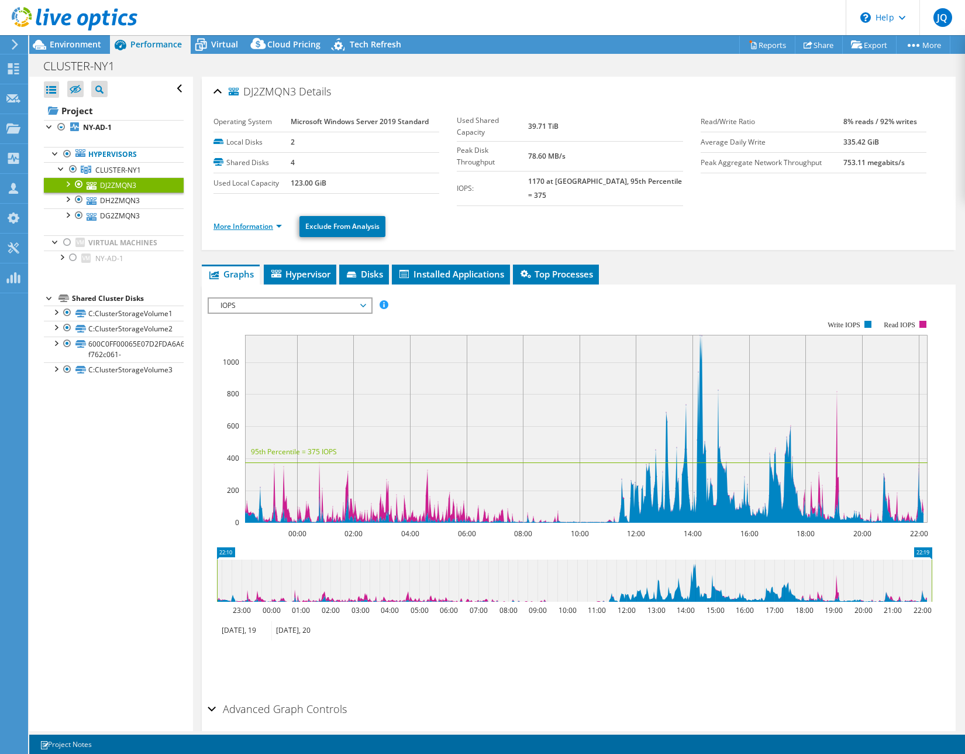
click at [253, 221] on link "More Information" at bounding box center [248, 226] width 68 height 10
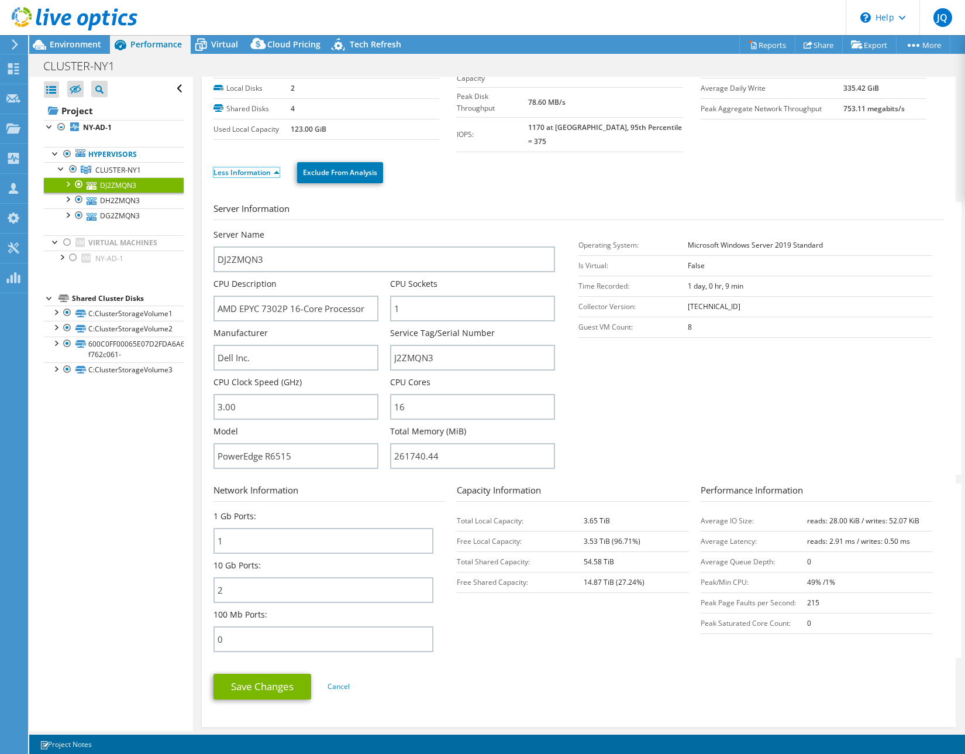
scroll to position [103, 0]
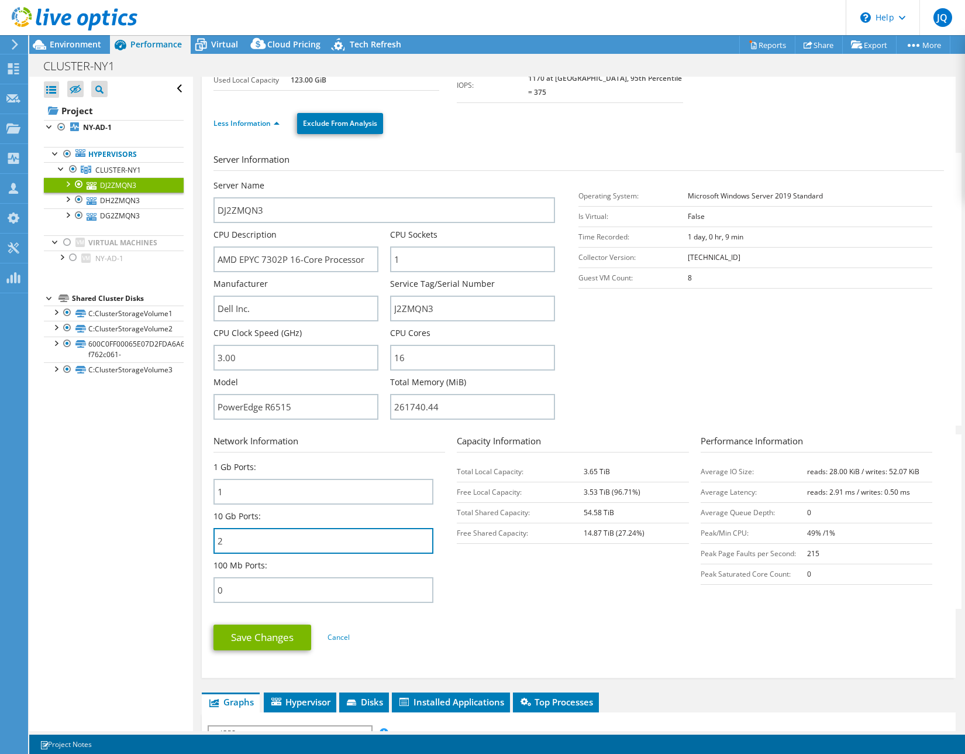
click at [207, 530] on div "DJ2ZMQN3 Details Operating System Microsoft Windows Server 2019 Standard Local …" at bounding box center [579, 326] width 754 height 704
click at [417, 296] on input "J2ZMQN3" at bounding box center [472, 308] width 165 height 26
